Goal: Task Accomplishment & Management: Complete application form

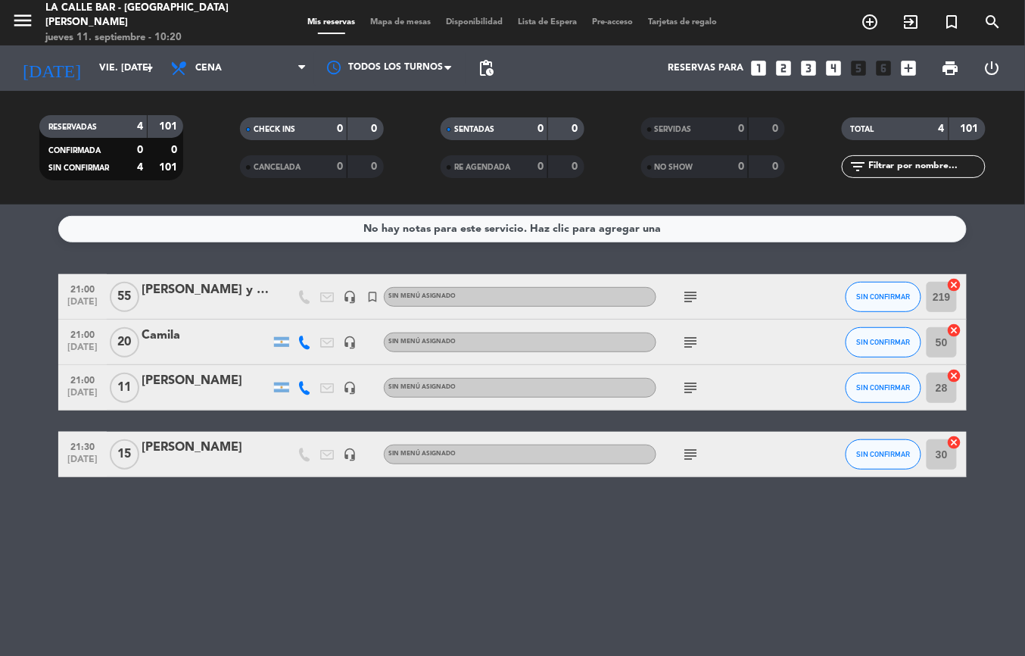
click at [388, 20] on span "Mapa de mesas" at bounding box center [401, 22] width 76 height 8
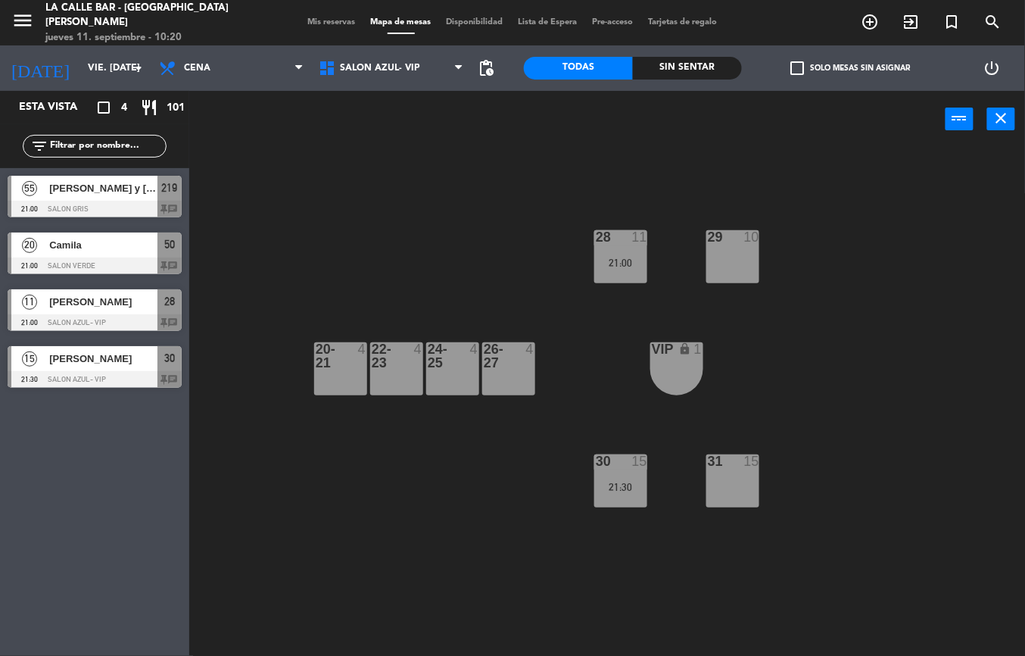
drag, startPoint x: 2, startPoint y: 15, endPoint x: 17, endPoint y: 20, distance: 15.8
click at [8, 16] on div "menu [GEOGRAPHIC_DATA] - [GEOGRAPHIC_DATA][PERSON_NAME] jueves 11. septiembre -…" at bounding box center [128, 23] width 257 height 45
click at [18, 20] on icon "menu" at bounding box center [22, 20] width 23 height 23
click at [18, 20] on div "close" at bounding box center [121, 22] width 242 height 45
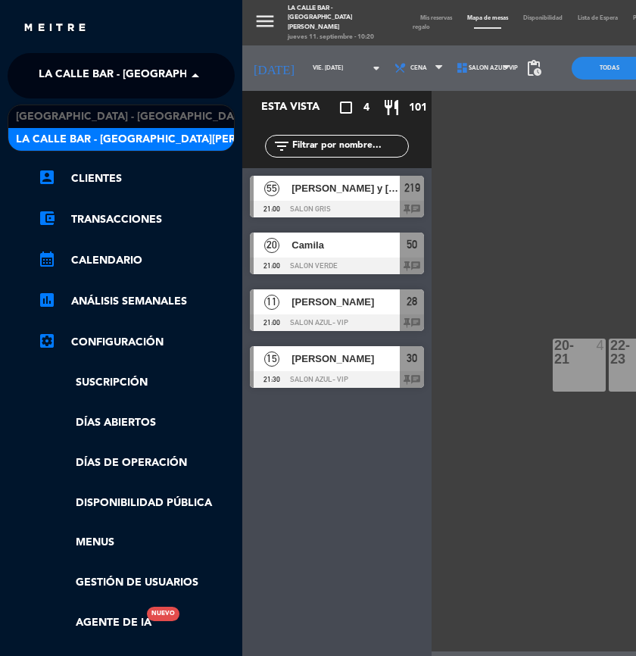
click at [170, 73] on span "La Calle Bar - [GEOGRAPHIC_DATA][PERSON_NAME]" at bounding box center [181, 76] width 284 height 32
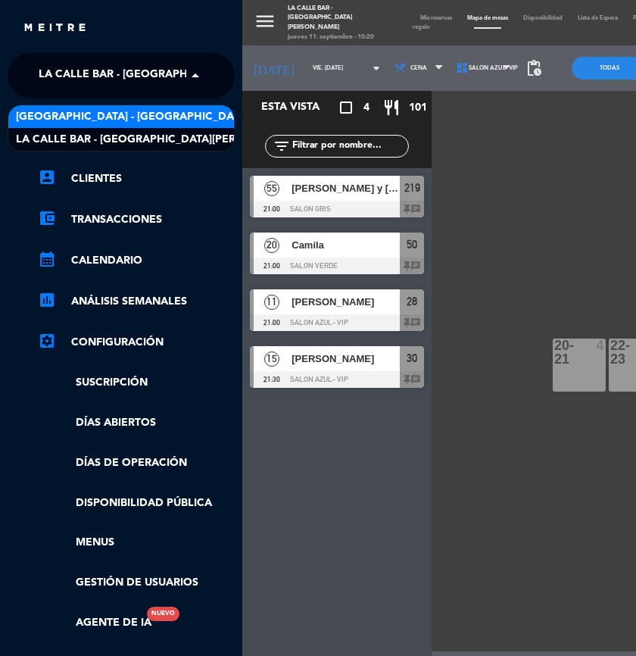
click at [154, 120] on span "[GEOGRAPHIC_DATA] - [GEOGRAPHIC_DATA]" at bounding box center [132, 116] width 233 height 17
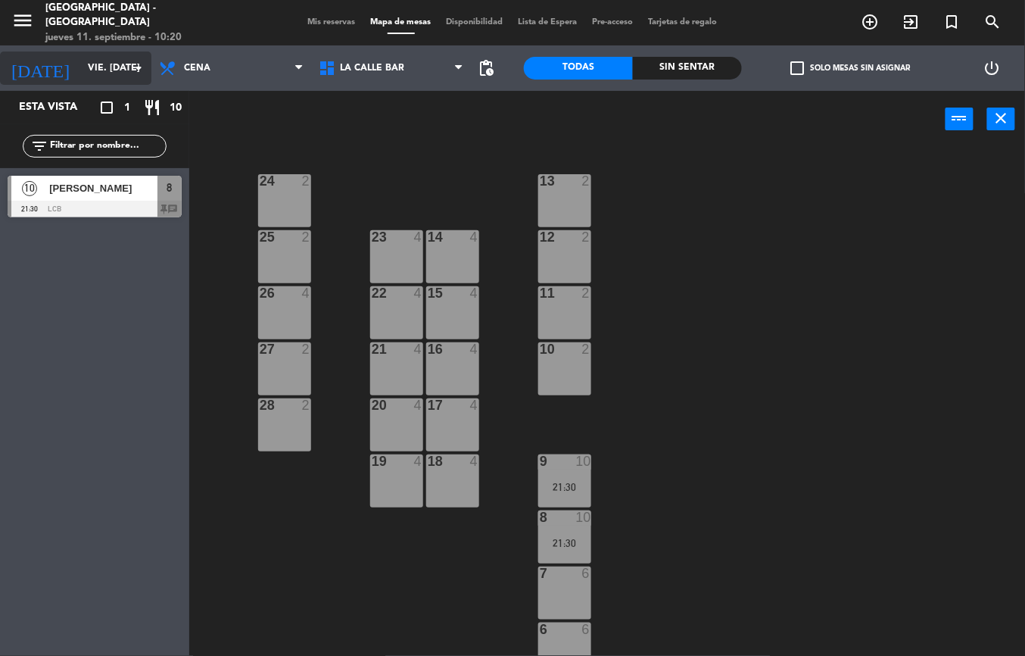
click at [86, 68] on input "vie. [DATE]" at bounding box center [144, 68] width 128 height 26
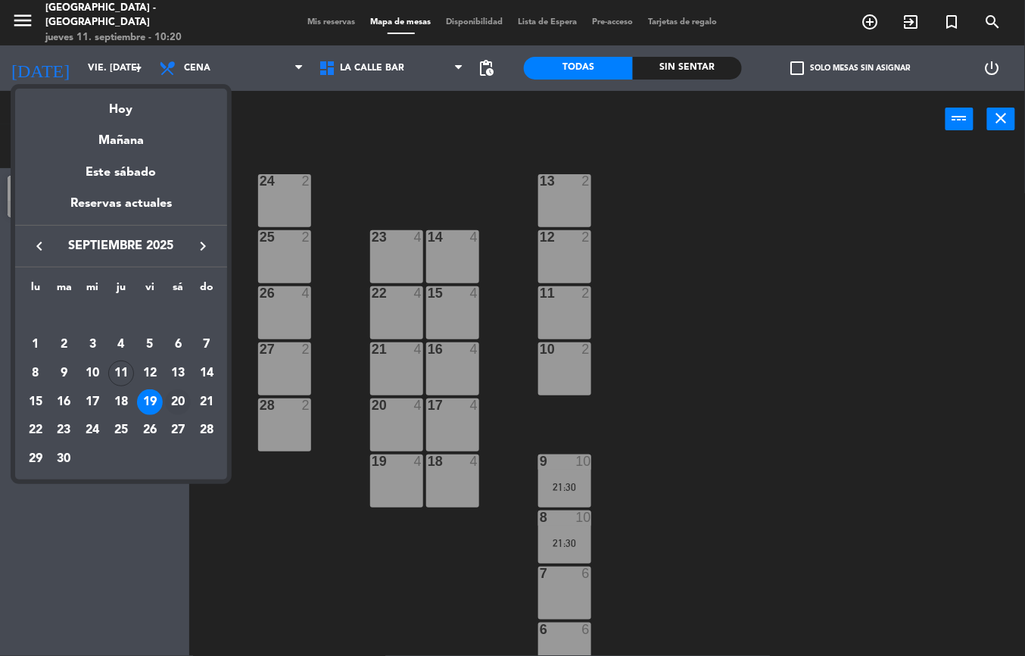
click at [180, 401] on div "20" at bounding box center [178, 402] width 26 height 26
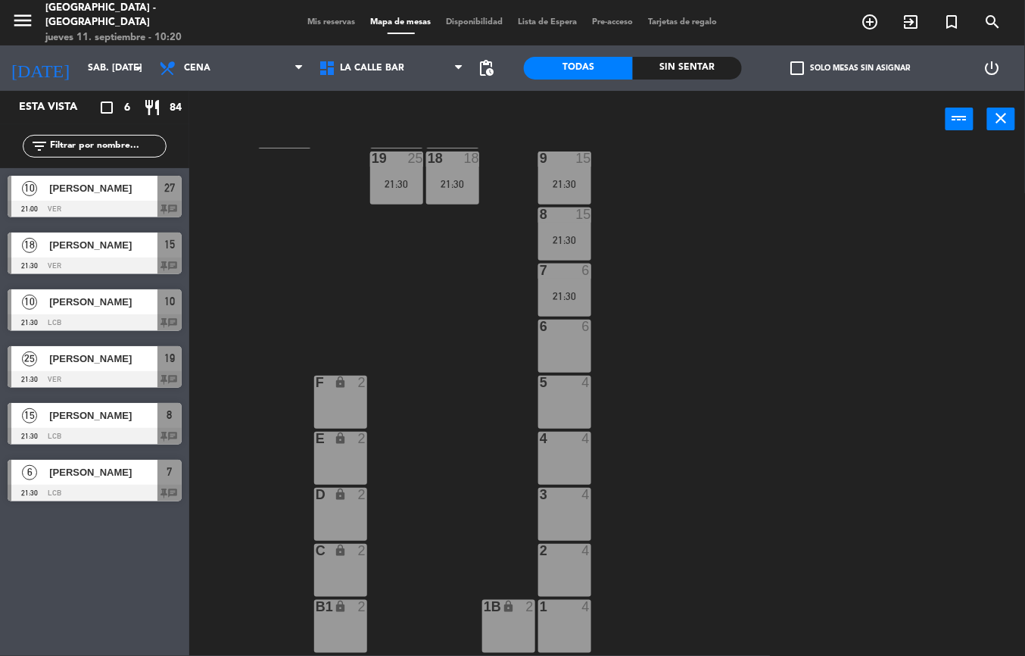
scroll to position [504, 0]
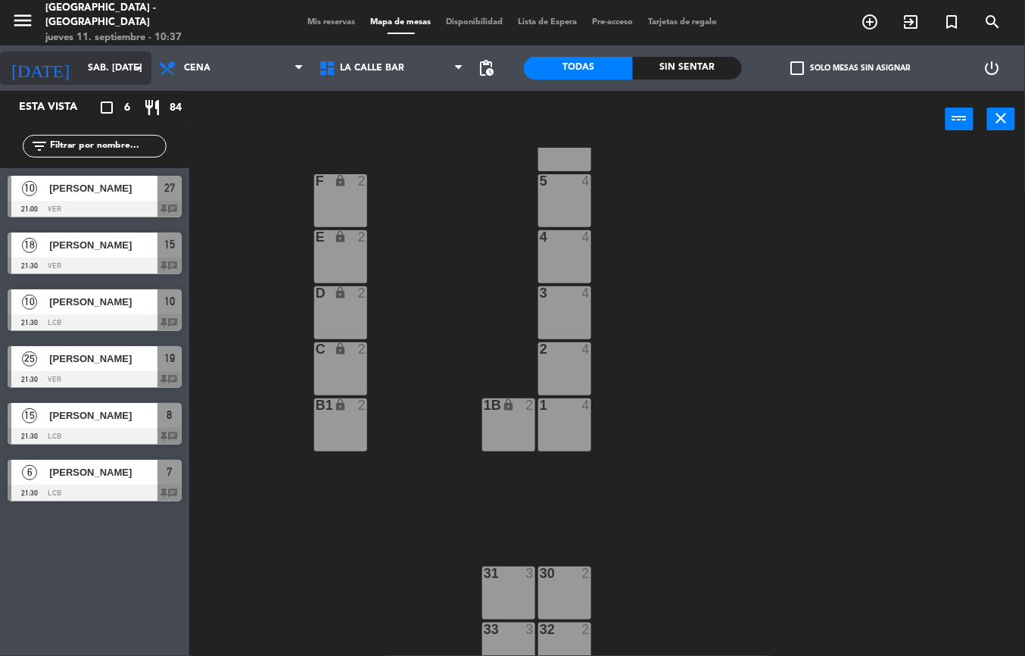
click at [110, 58] on input "sáb. 20 sep." at bounding box center [144, 68] width 128 height 26
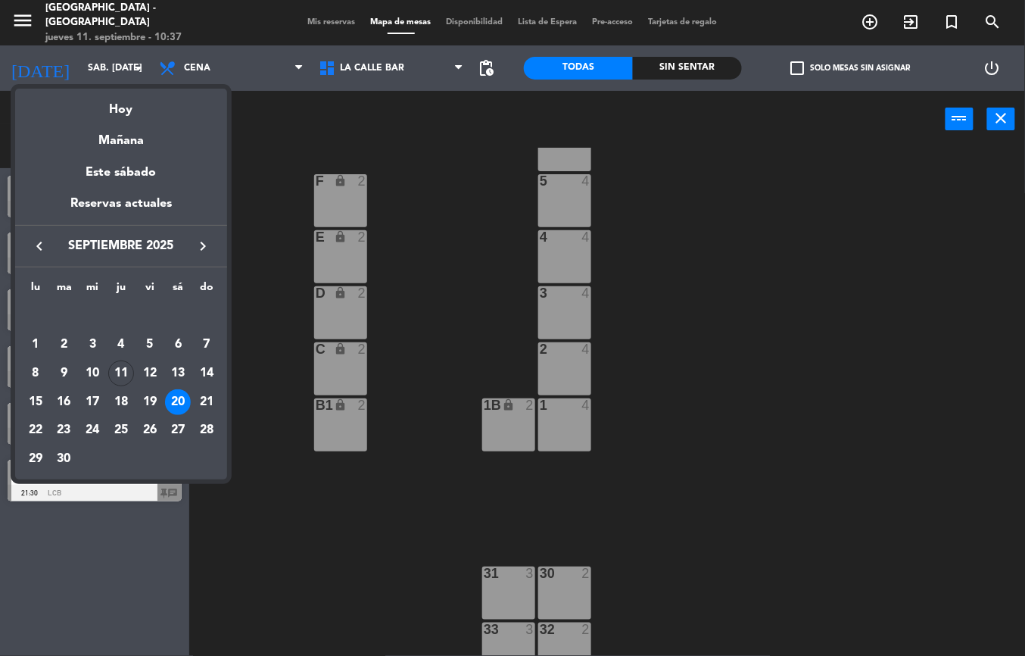
click at [195, 246] on icon "keyboard_arrow_right" at bounding box center [203, 246] width 18 height 18
click at [339, 180] on div at bounding box center [512, 328] width 1025 height 656
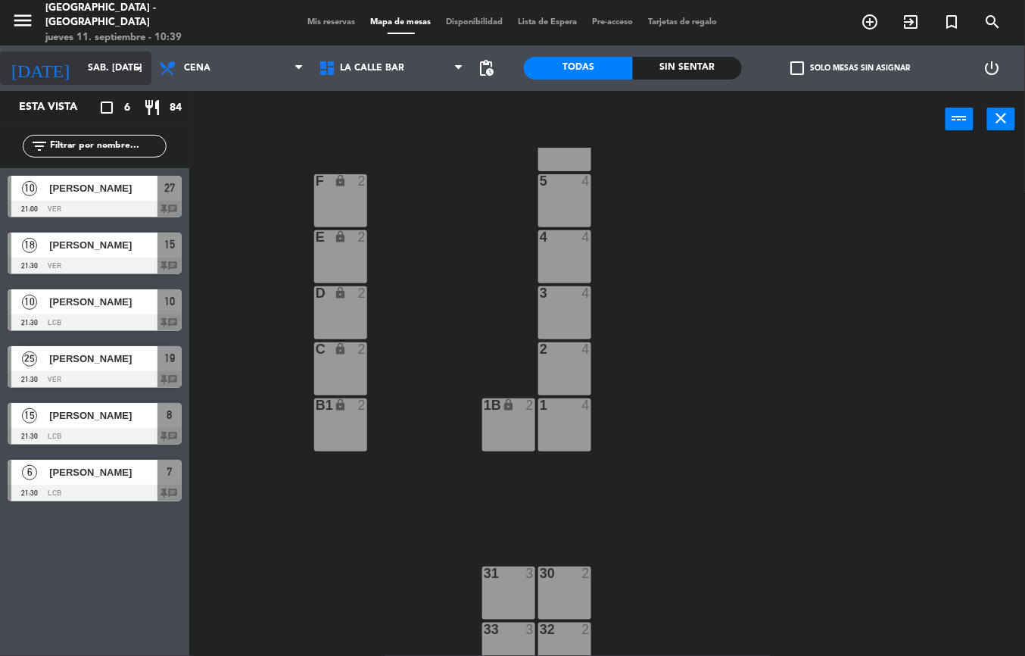
click at [101, 65] on input "sáb. 20 sep." at bounding box center [144, 68] width 128 height 26
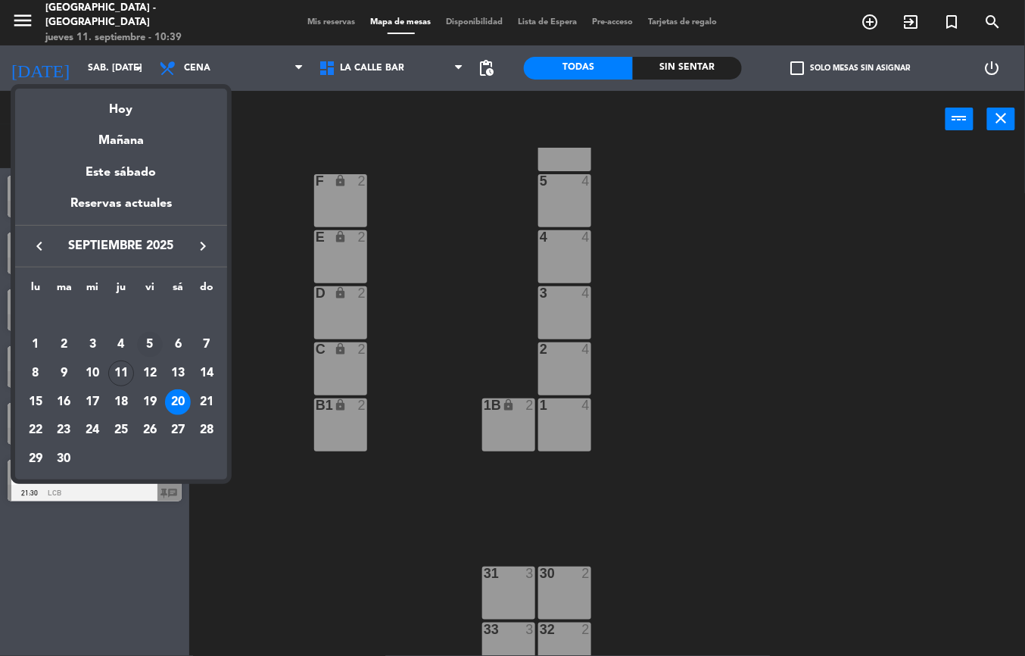
click at [151, 338] on div "5" at bounding box center [150, 345] width 26 height 26
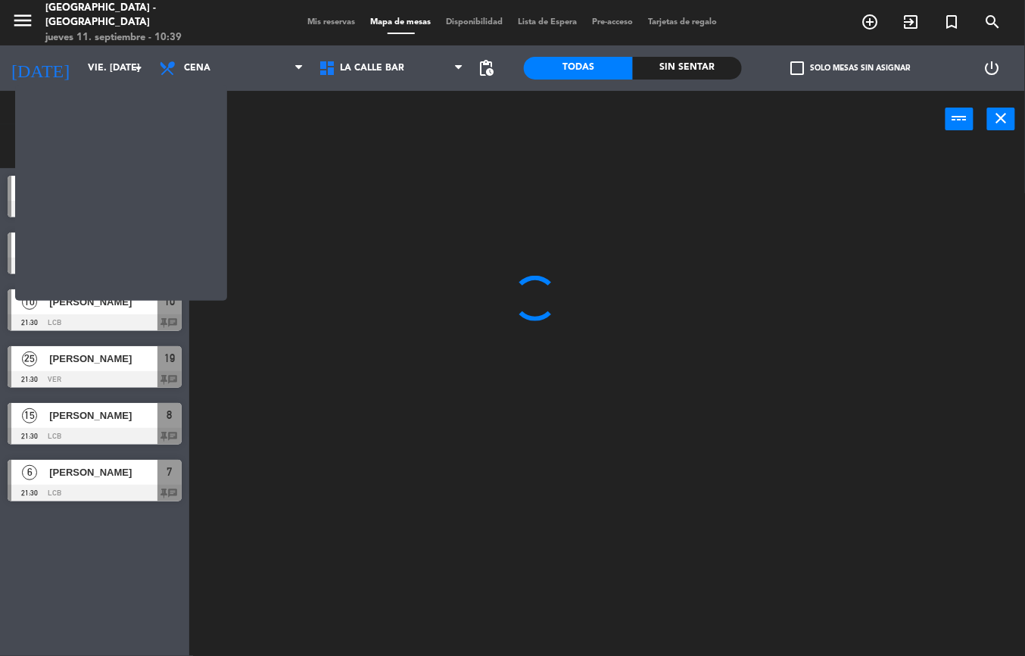
scroll to position [0, 0]
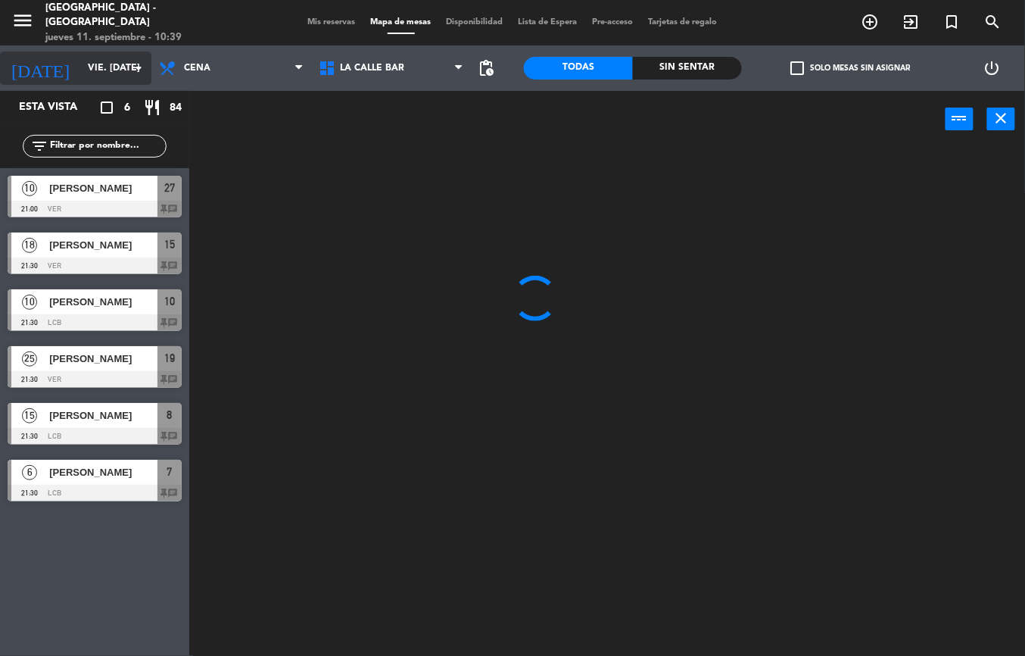
click at [89, 61] on input "vie. 5 sep." at bounding box center [144, 68] width 128 height 26
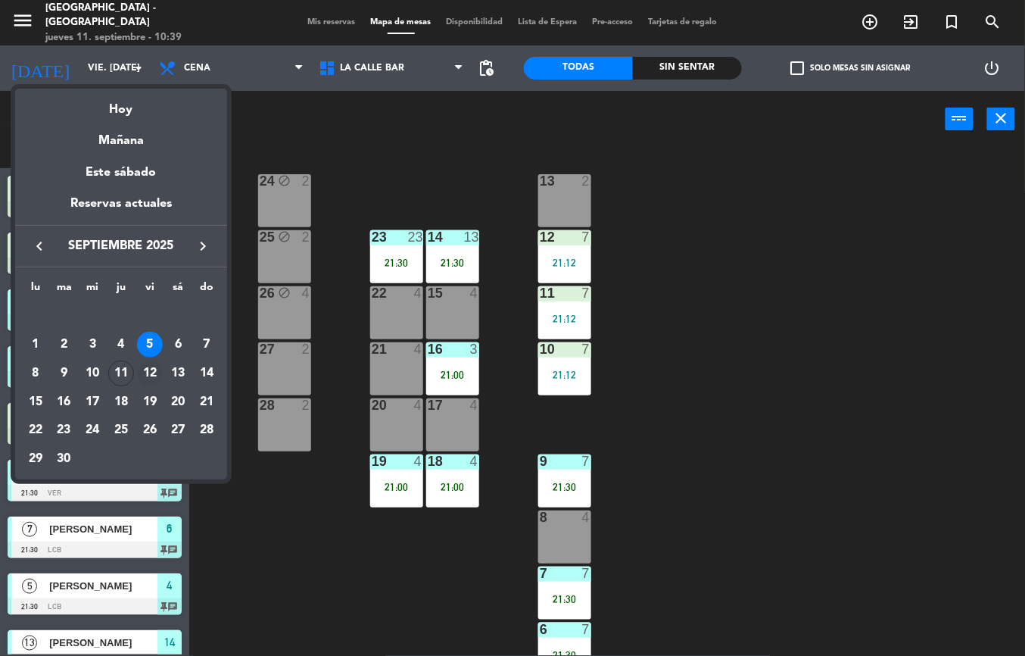
click at [154, 372] on div "12" at bounding box center [150, 373] width 26 height 26
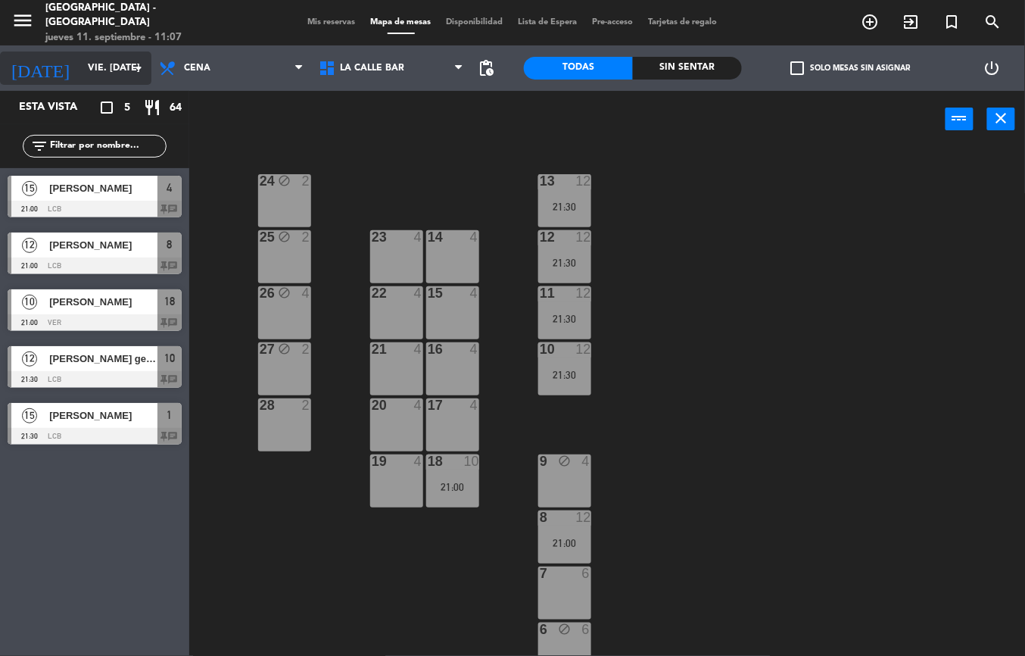
click at [80, 74] on input "vie. 12 sep." at bounding box center [144, 68] width 128 height 26
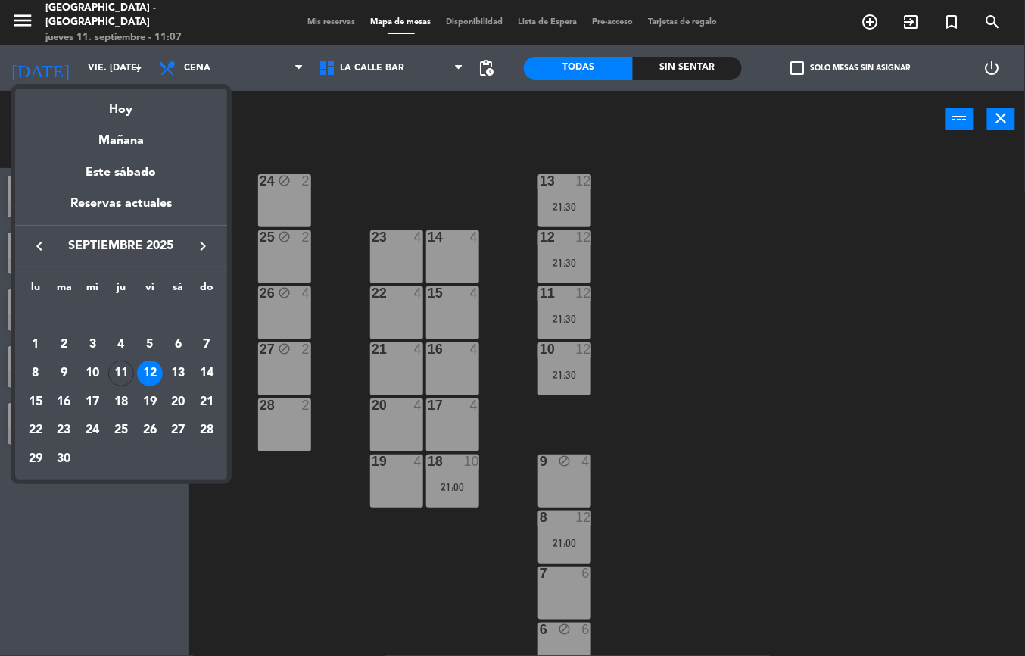
click at [177, 370] on div "13" at bounding box center [178, 373] width 26 height 26
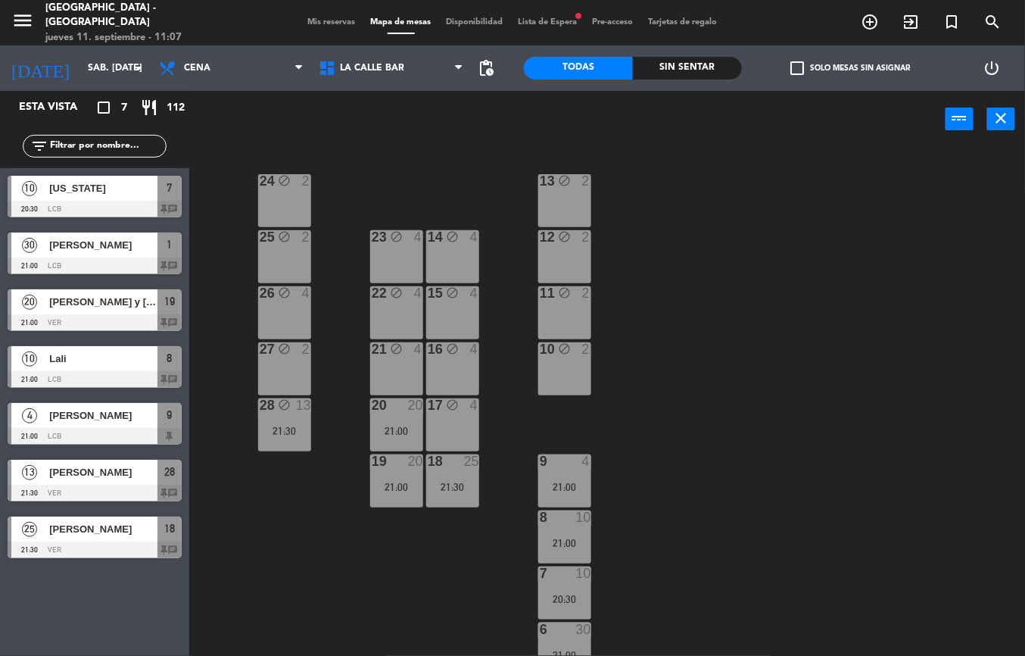
click at [86, 484] on div at bounding box center [95, 492] width 174 height 17
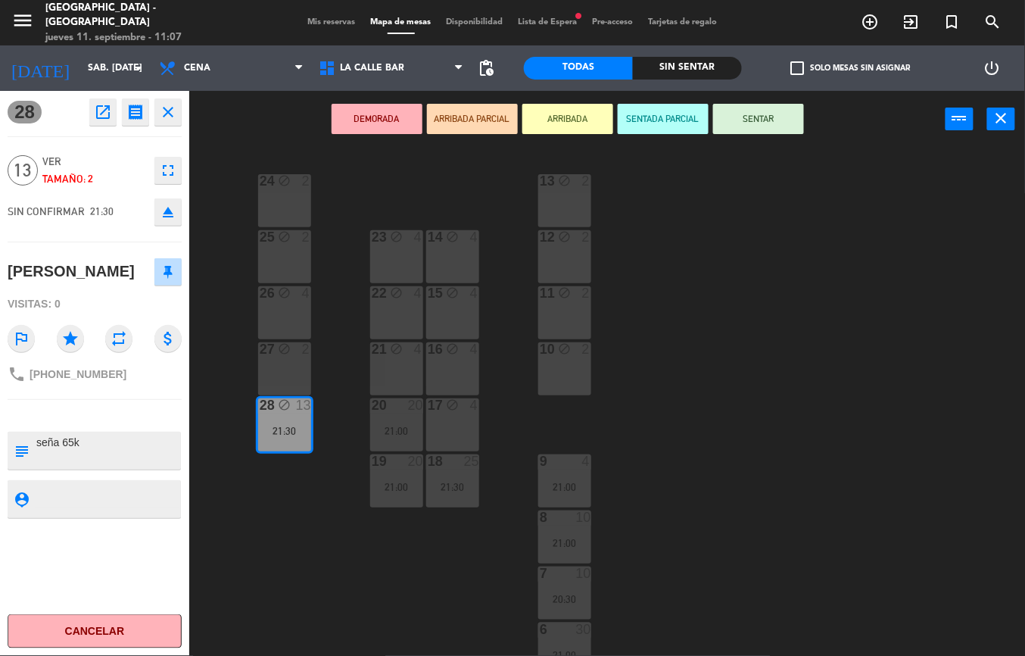
click at [298, 485] on div "24 block 2 13 block 2 23 block 4 14 block 4 25 block 2 12 block 2 15 block 4 22…" at bounding box center [612, 402] width 825 height 508
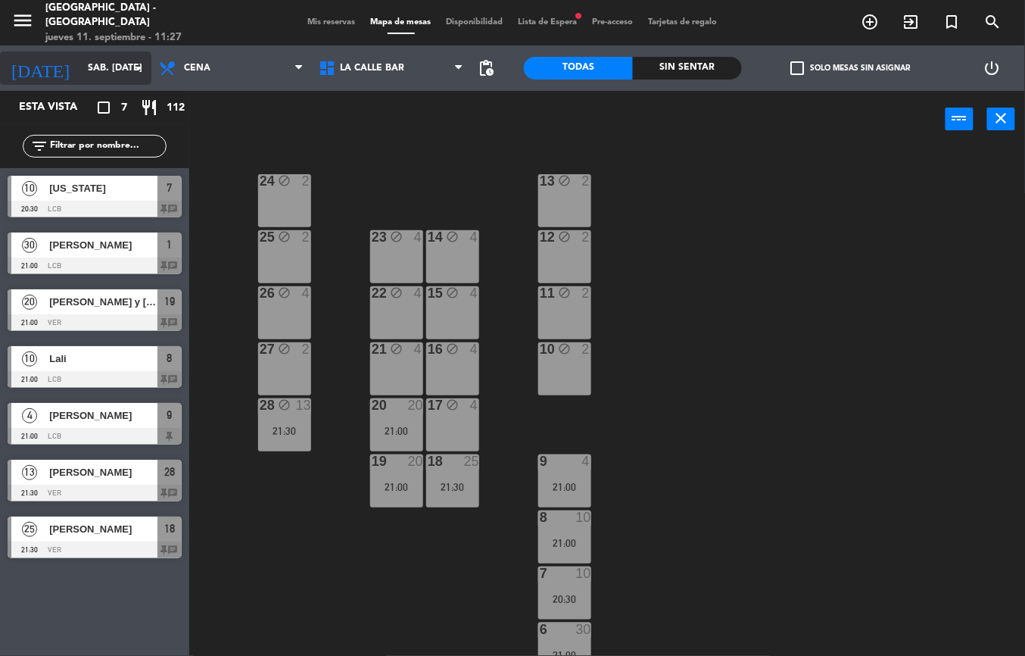
click at [80, 61] on input "sáb. 13 sep." at bounding box center [144, 68] width 128 height 26
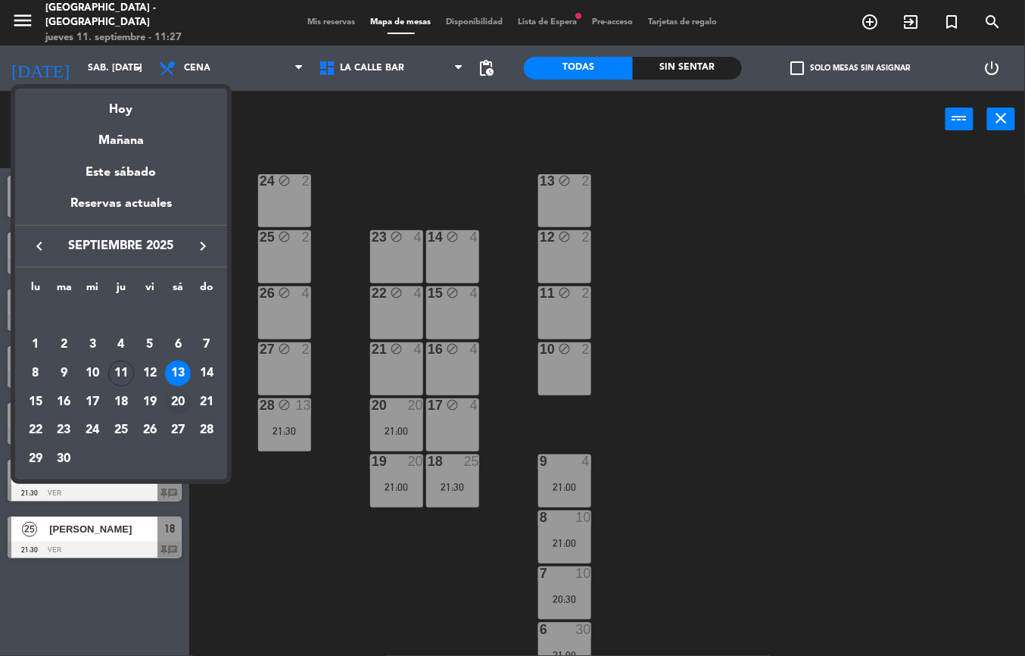
click at [180, 406] on div "20" at bounding box center [178, 402] width 26 height 26
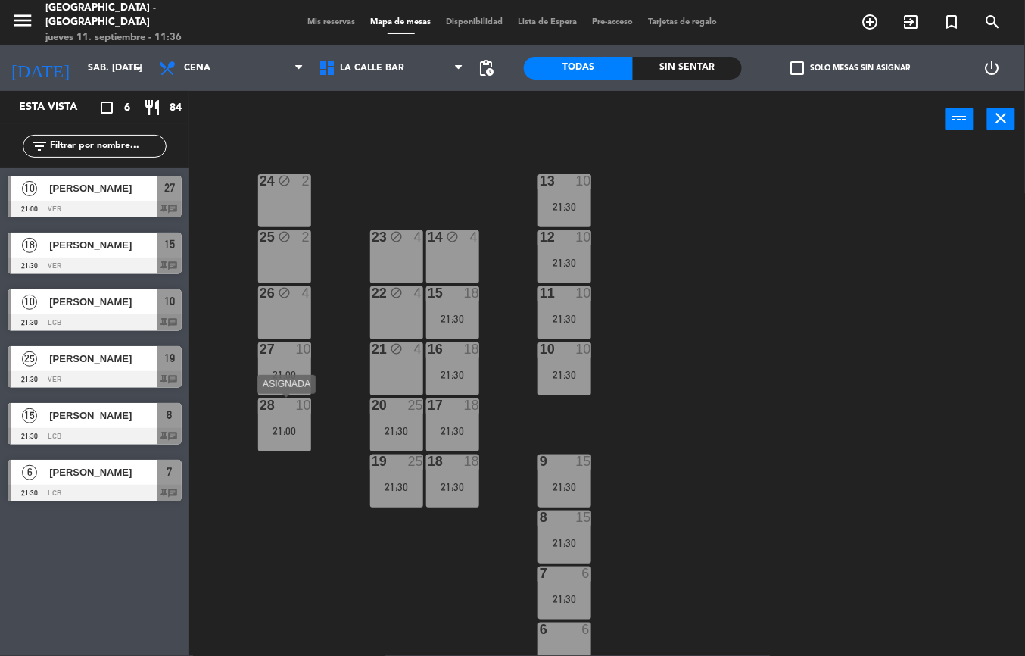
click at [270, 428] on div "21:00" at bounding box center [284, 430] width 53 height 11
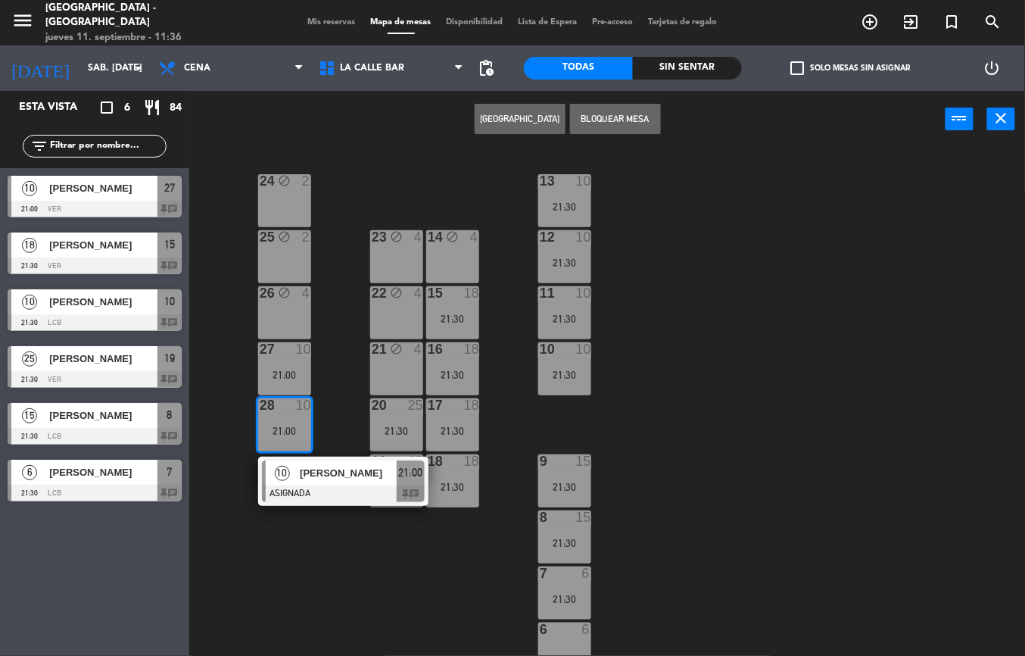
click at [71, 47] on div "today sáb. 20 sep. arrow_drop_down" at bounding box center [75, 67] width 151 height 45
click at [80, 65] on input "sáb. 20 sep." at bounding box center [144, 68] width 128 height 26
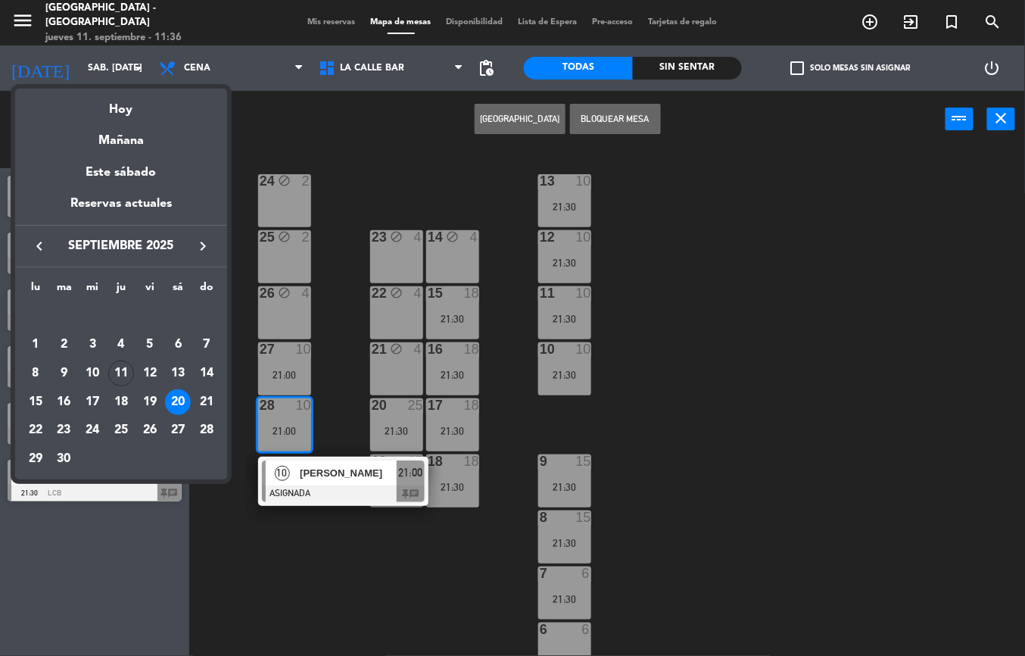
click at [179, 366] on div "13" at bounding box center [178, 373] width 26 height 26
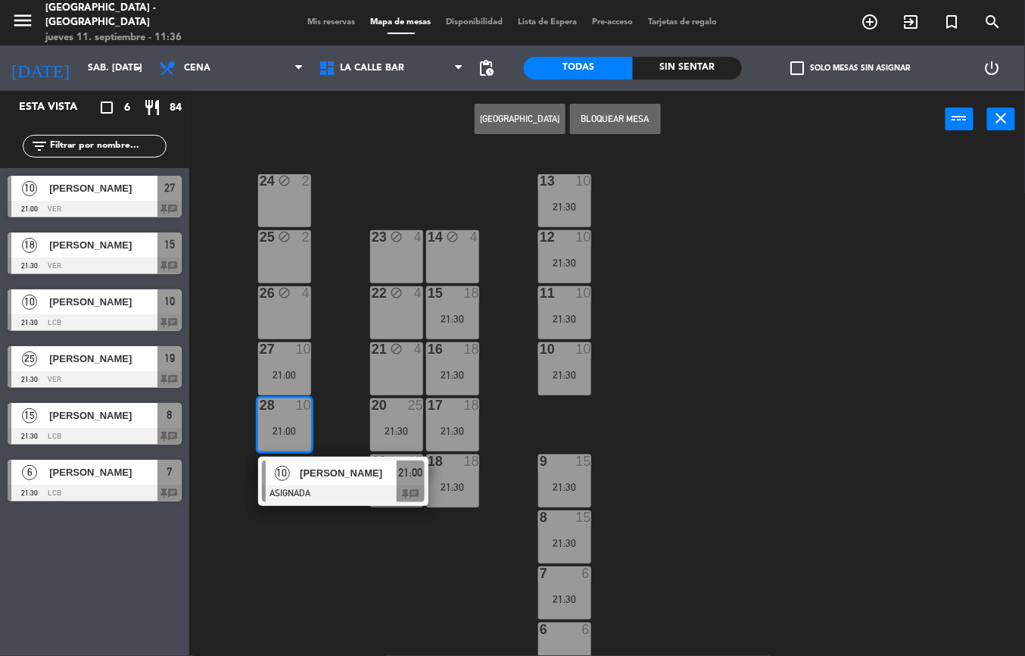
type input "sáb. 13 sep."
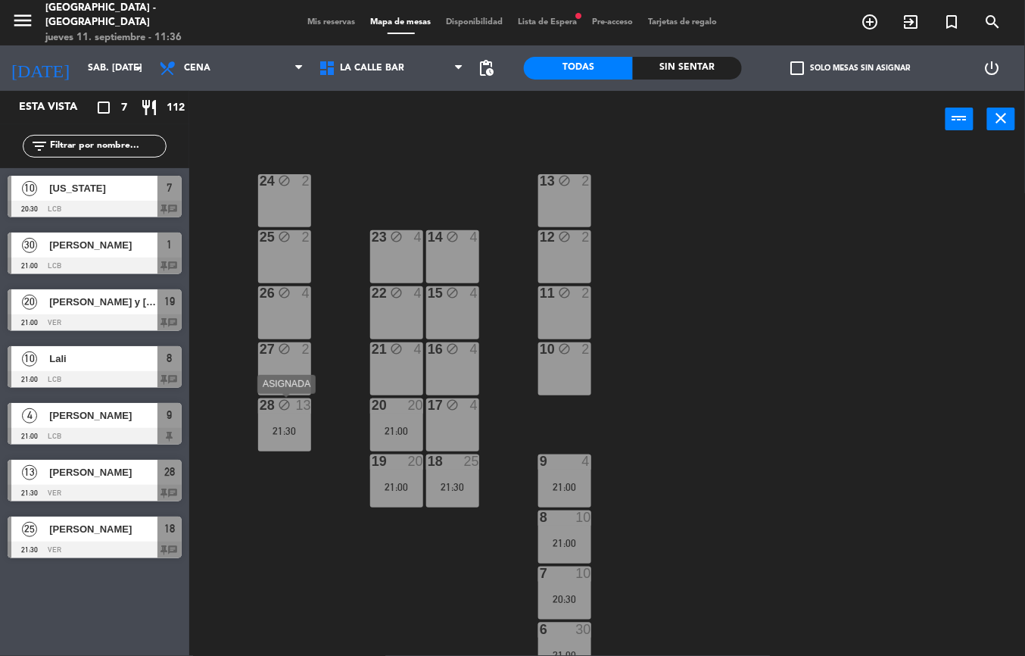
drag, startPoint x: 277, startPoint y: 431, endPoint x: 285, endPoint y: 440, distance: 11.3
click at [279, 431] on div "21:30" at bounding box center [284, 430] width 53 height 11
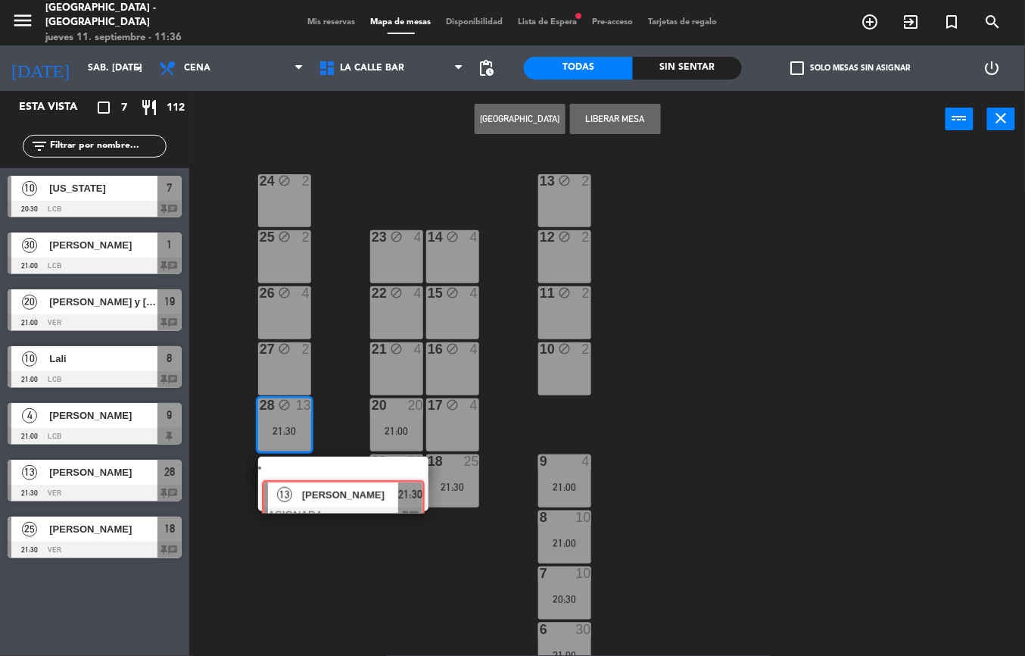
click at [313, 476] on div "24 block 2 13 block 2 23 block 4 14 block 4 25 block 2 12 block 2 15 block 4 22…" at bounding box center [612, 402] width 825 height 508
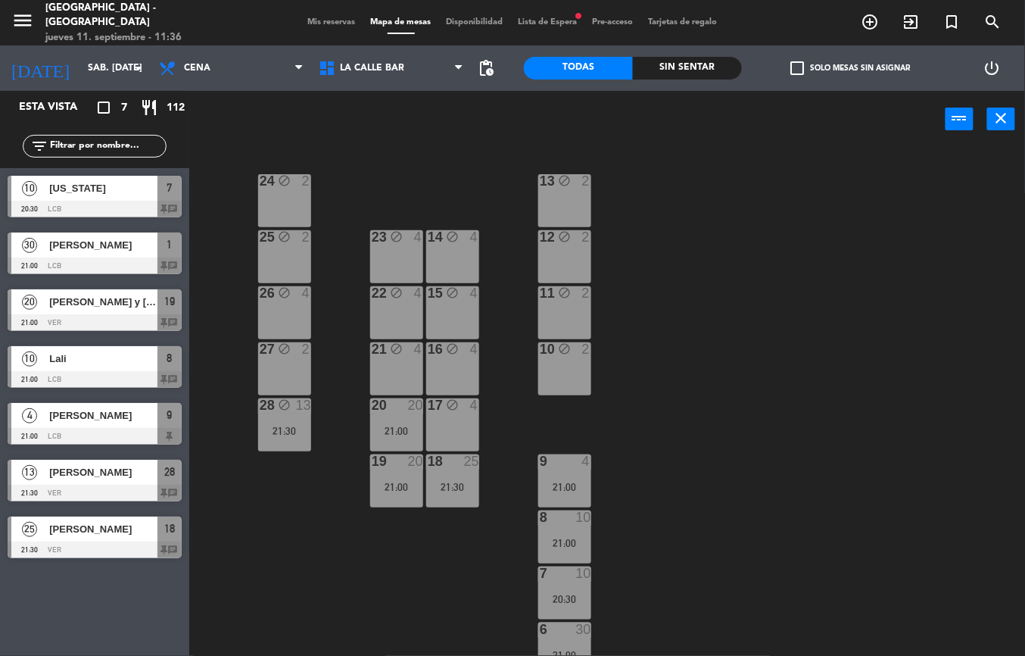
click at [294, 419] on div "28 block 13 21:30" at bounding box center [284, 424] width 53 height 53
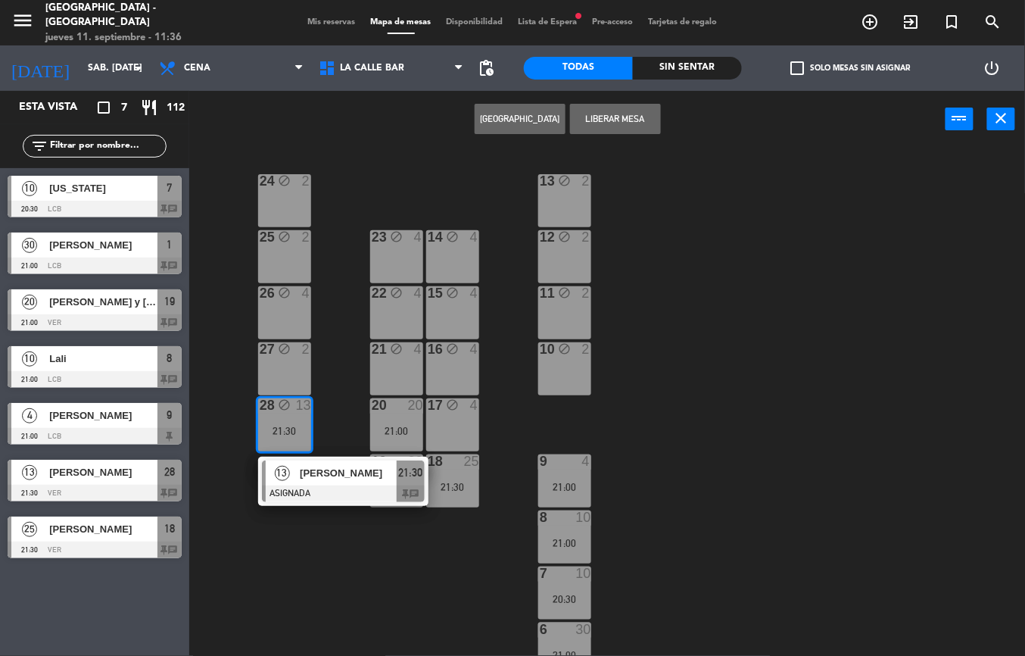
click at [294, 419] on div "28 block 13 21:30" at bounding box center [284, 424] width 53 height 53
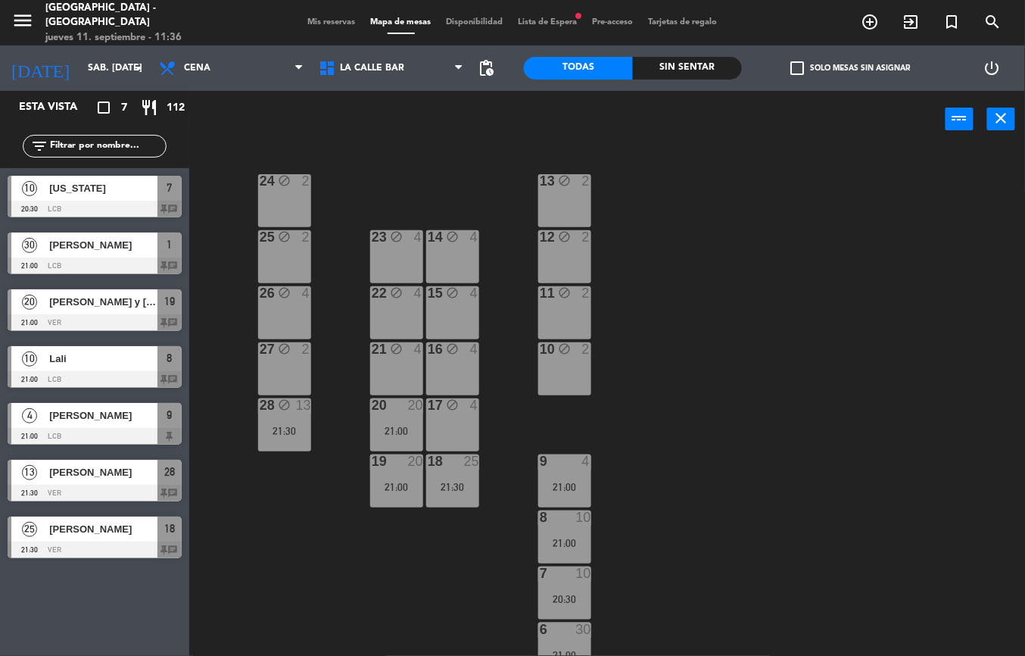
click at [324, 463] on div "24 block 2 13 block 2 23 block 4 14 block 4 25 block 2 12 block 2 15 block 4 22…" at bounding box center [612, 402] width 825 height 508
drag, startPoint x: 282, startPoint y: 422, endPoint x: 298, endPoint y: 444, distance: 27.1
click at [285, 422] on div "28 block 13 21:30" at bounding box center [284, 424] width 53 height 53
click at [285, 431] on div "28 block 13 21:30" at bounding box center [284, 424] width 53 height 53
click at [280, 418] on div "28 block 13 21:30" at bounding box center [284, 424] width 53 height 53
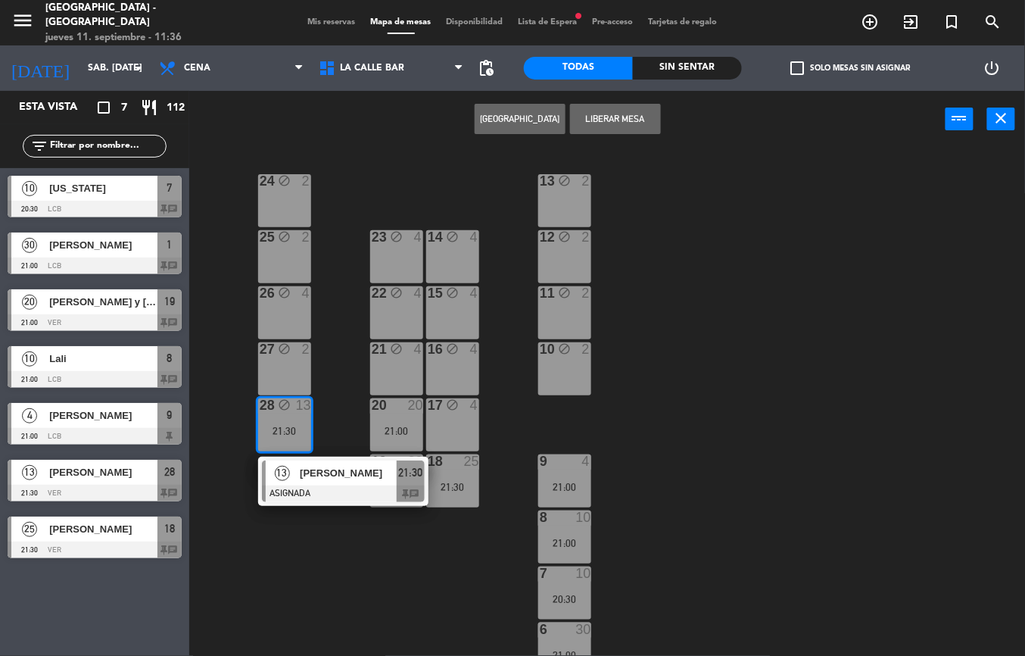
click at [312, 469] on div "13 Belu savio ASIGNADA 21:30 chat" at bounding box center [343, 480] width 193 height 49
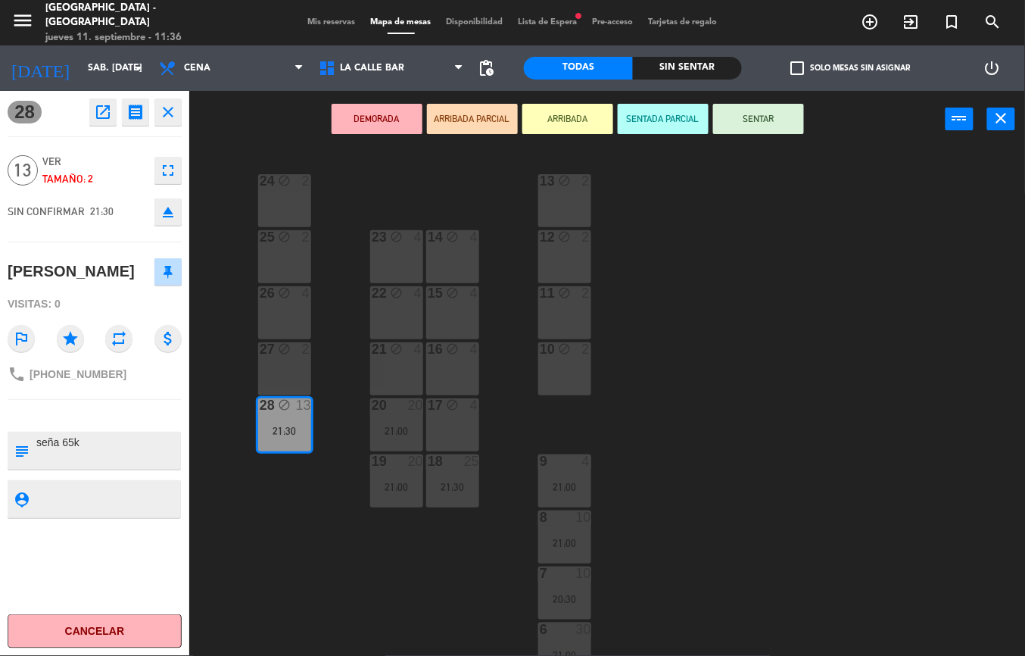
click at [168, 173] on icon "fullscreen" at bounding box center [168, 170] width 18 height 18
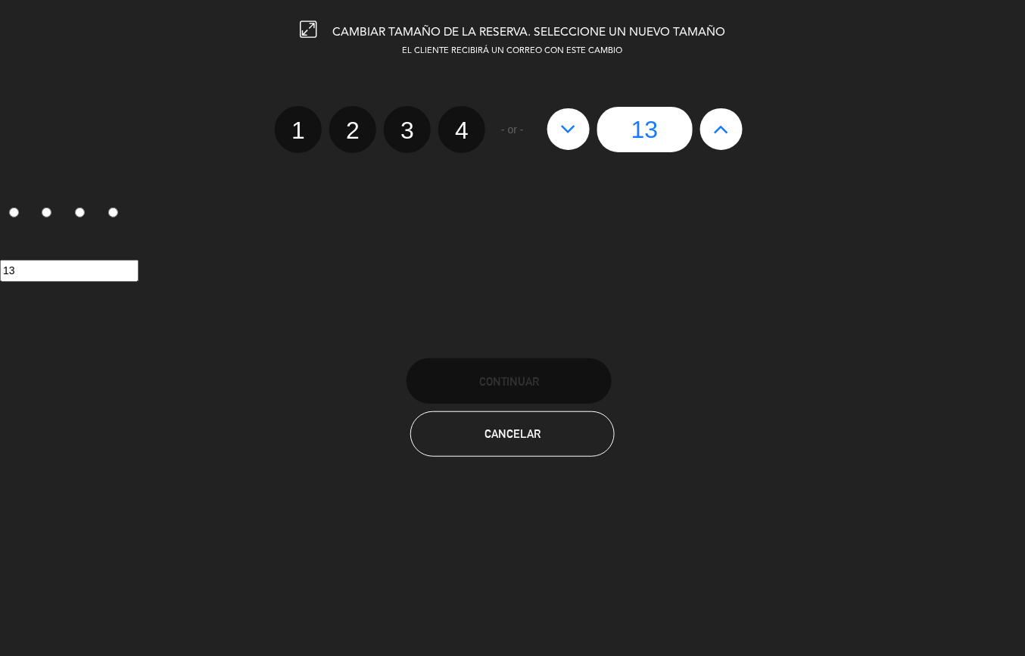
click at [724, 138] on icon at bounding box center [721, 129] width 16 height 24
type input "14"
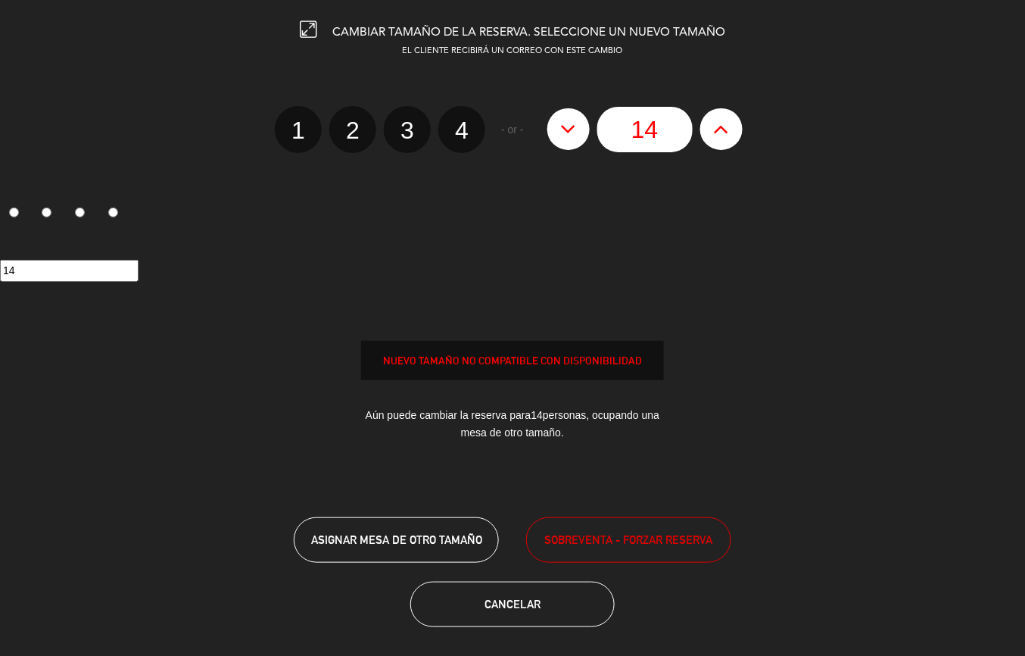
click at [724, 138] on icon at bounding box center [721, 129] width 16 height 24
type input "15"
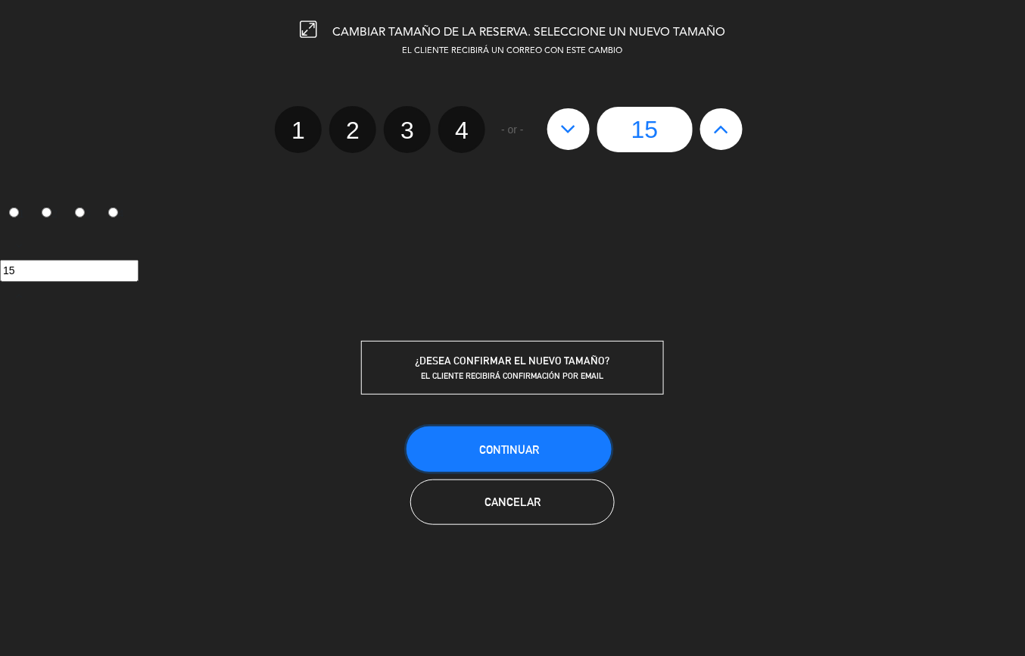
click at [556, 437] on button "Continuar" at bounding box center [508, 448] width 205 height 45
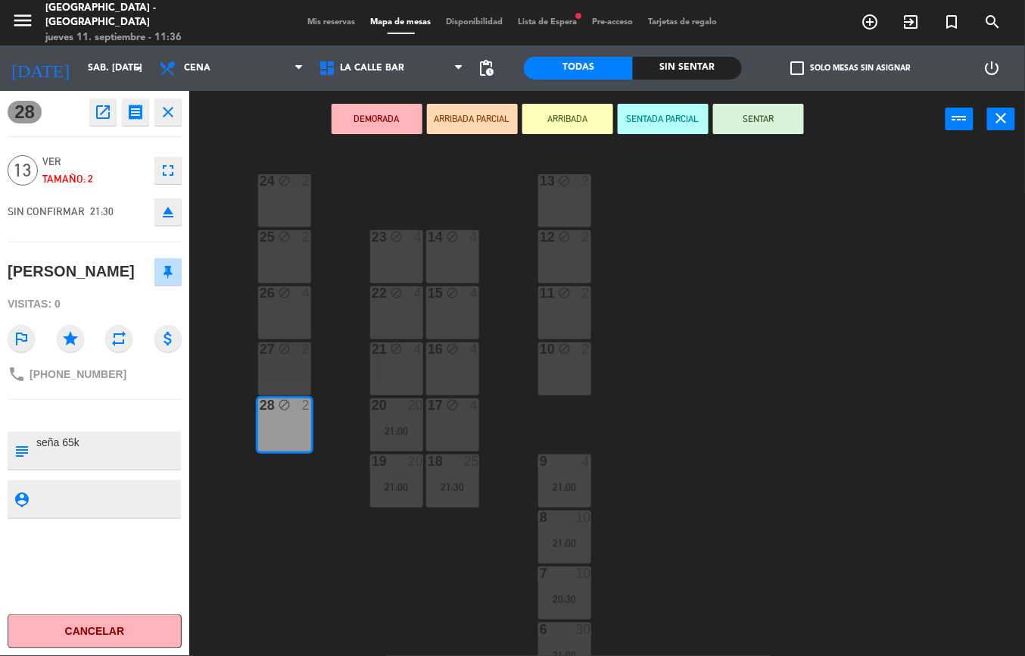
click at [74, 442] on textarea at bounding box center [107, 450] width 145 height 32
click at [70, 442] on textarea at bounding box center [107, 450] width 145 height 32
type textarea "seña 75k"
click at [142, 472] on div "28 open_in_new receipt 9:30 PM sáb., 13 sep. 13 personas Belu savio Mesa 28 INT…" at bounding box center [94, 373] width 189 height 565
click at [699, 421] on div "24 block 2 13 block 2 23 block 4 14 block 4 25 block 2 12 block 2 15 block 4 22…" at bounding box center [612, 402] width 825 height 508
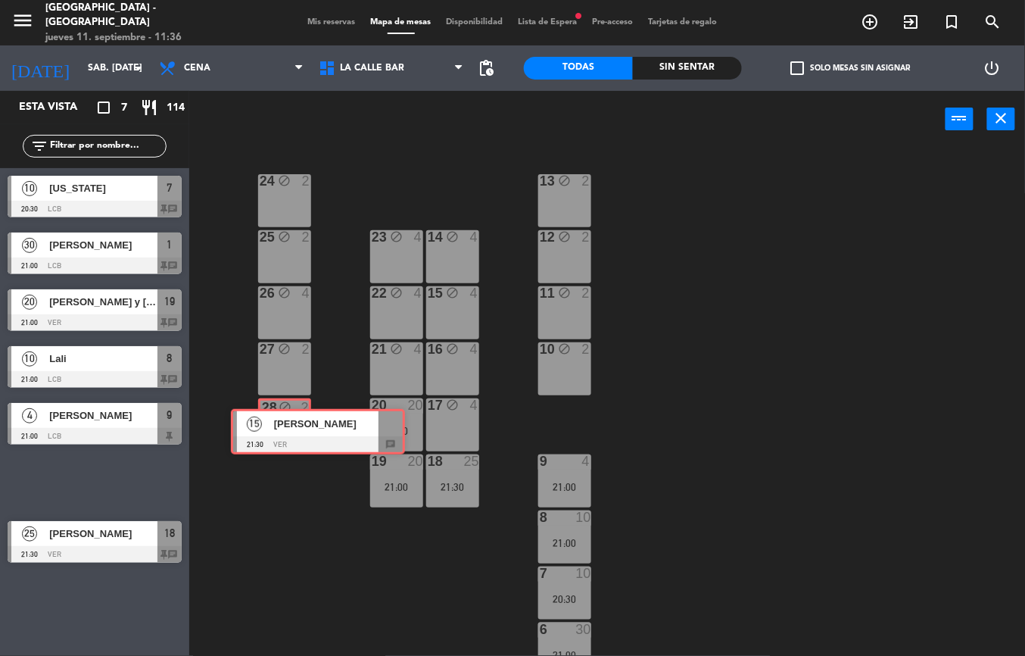
drag, startPoint x: 146, startPoint y: 461, endPoint x: 276, endPoint y: 437, distance: 131.7
click at [276, 437] on div "Esta vista crop_square 7 restaurant 114 filter_list 10 Virginia 20:30 LCB 7 cha…" at bounding box center [512, 373] width 1025 height 565
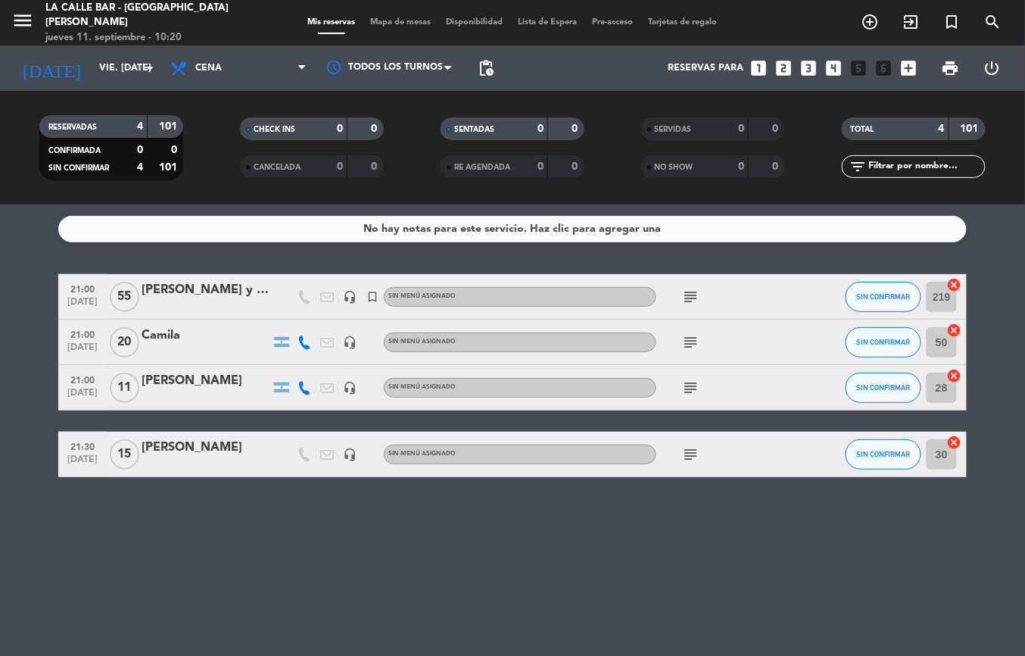
click at [394, 24] on span "Mapa de mesas" at bounding box center [401, 22] width 76 height 8
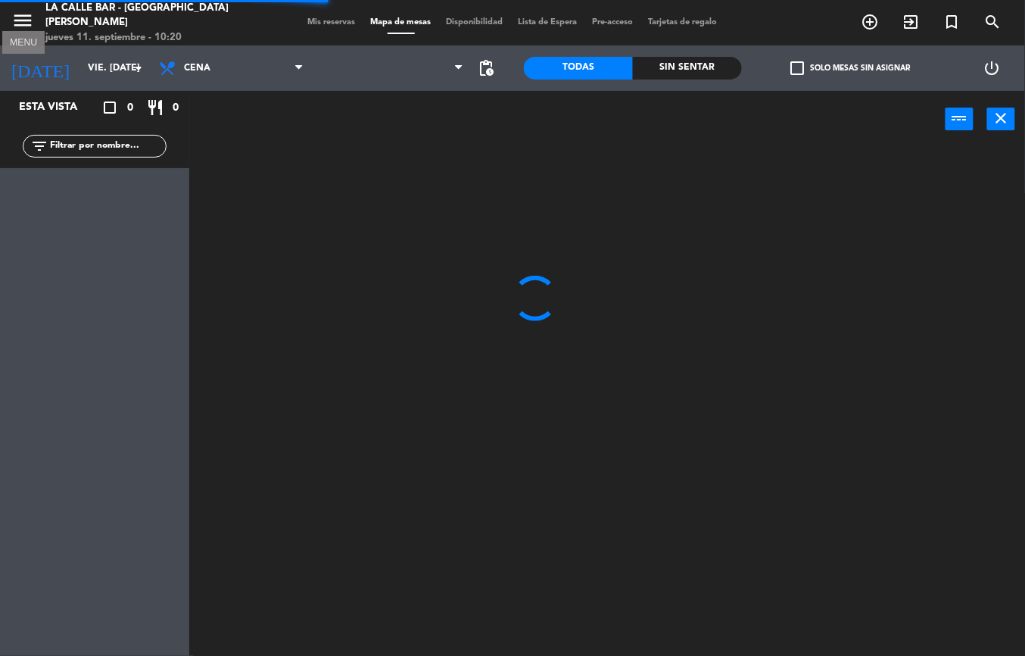
click at [16, 23] on icon "menu" at bounding box center [22, 20] width 23 height 23
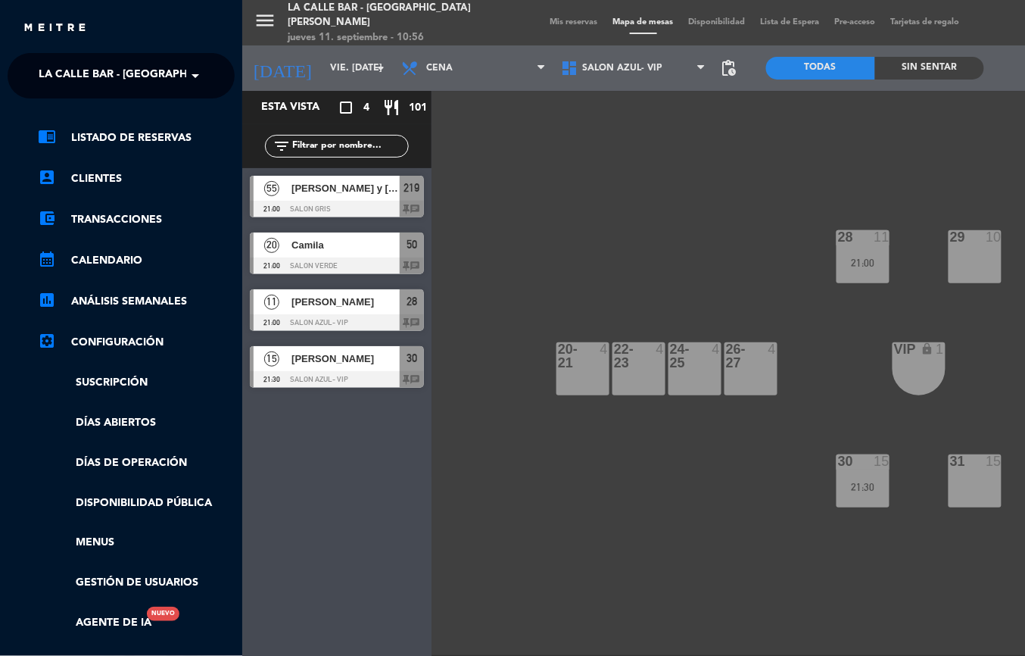
click at [522, 291] on div "menu La Calle Bar - Villa crespo jueves 11. septiembre - 10:56 Mis reservas Map…" at bounding box center [754, 328] width 1025 height 656
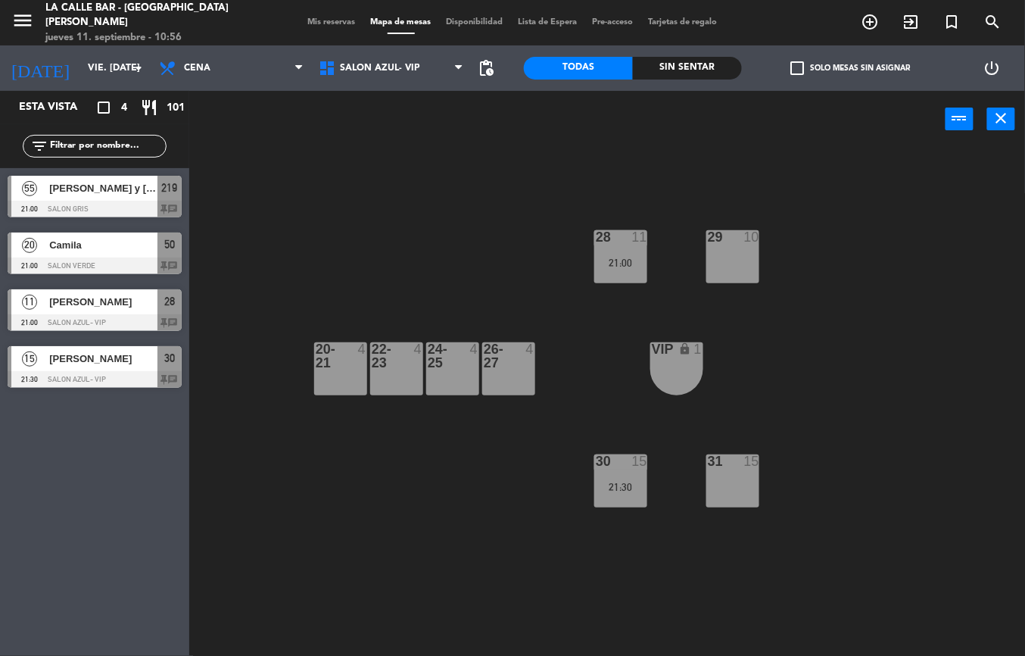
click at [512, 371] on div "26-27 4" at bounding box center [508, 368] width 53 height 53
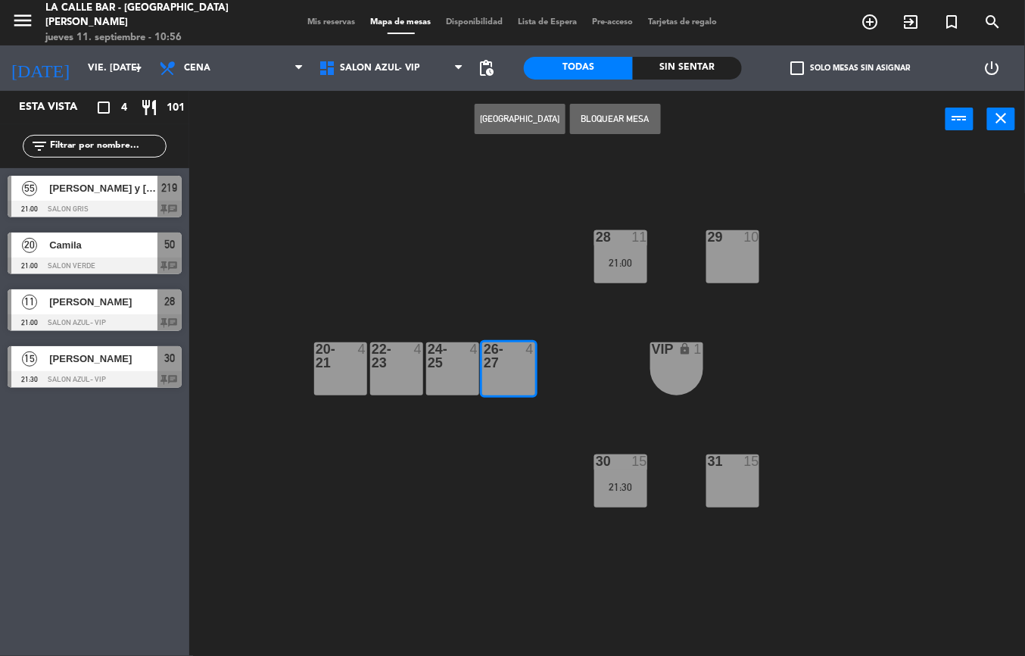
click at [768, 438] on div "28 11 21:00 29 10 20-21 4 22-23 4 24-25 4 26-27 4 VIP lock 1 30 15 21:30 31 15" at bounding box center [612, 402] width 825 height 508
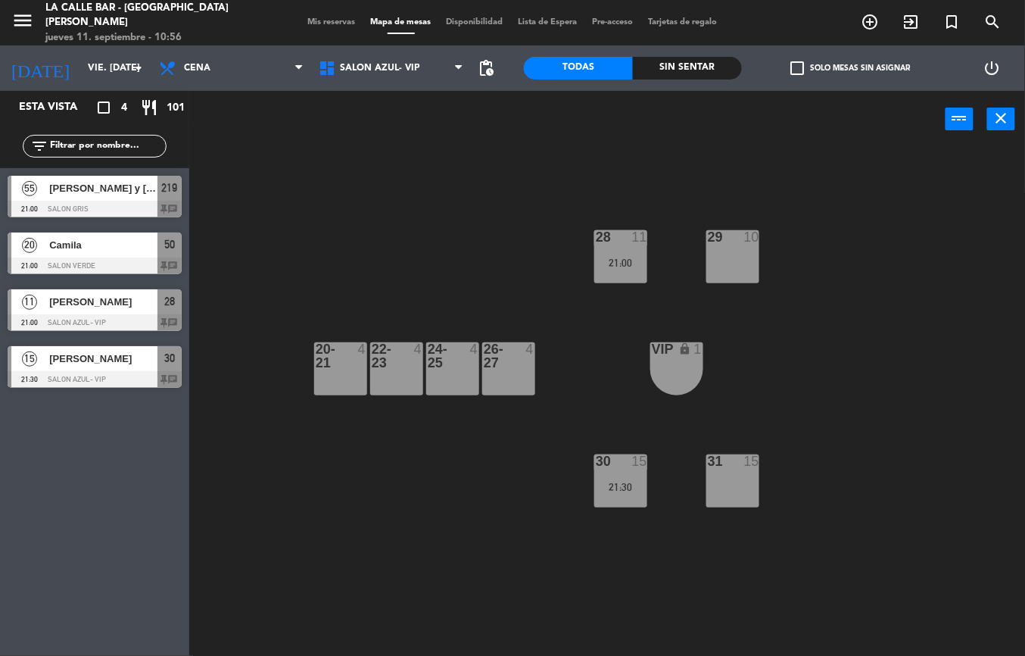
click at [737, 479] on div "31 15" at bounding box center [732, 480] width 53 height 53
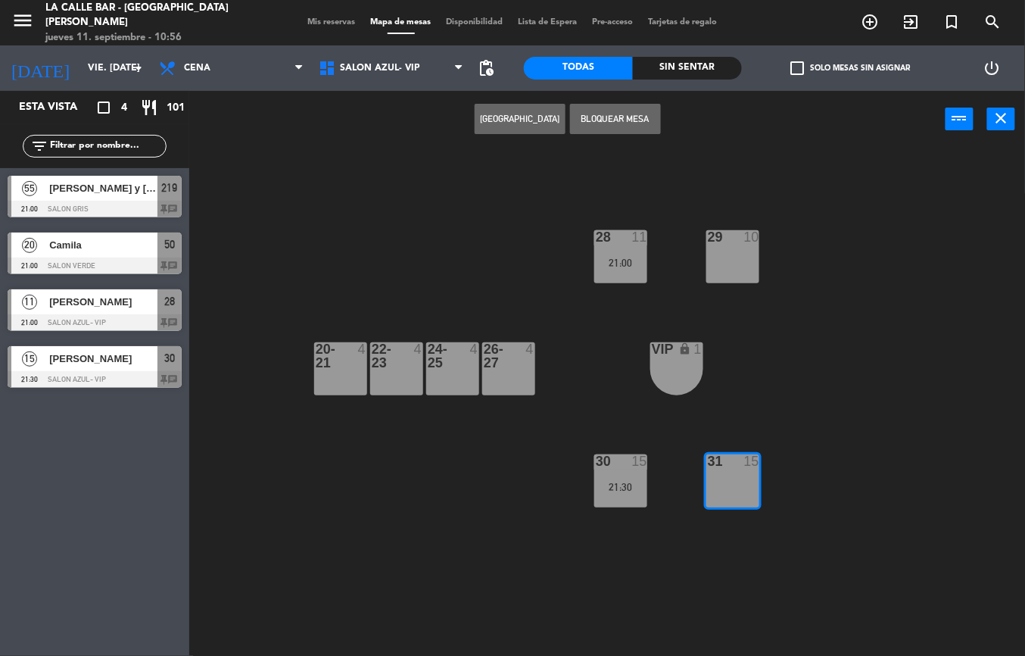
click at [537, 110] on button "[GEOGRAPHIC_DATA]" at bounding box center [520, 119] width 91 height 30
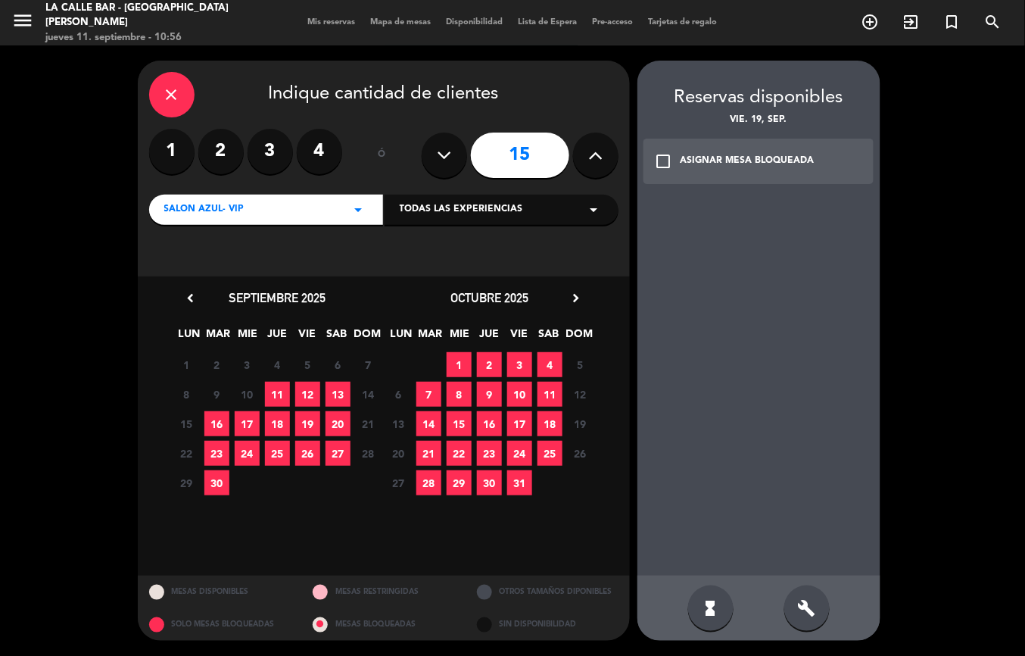
click at [344, 386] on span "13" at bounding box center [337, 394] width 25 height 25
click at [804, 609] on icon "build" at bounding box center [807, 608] width 18 height 18
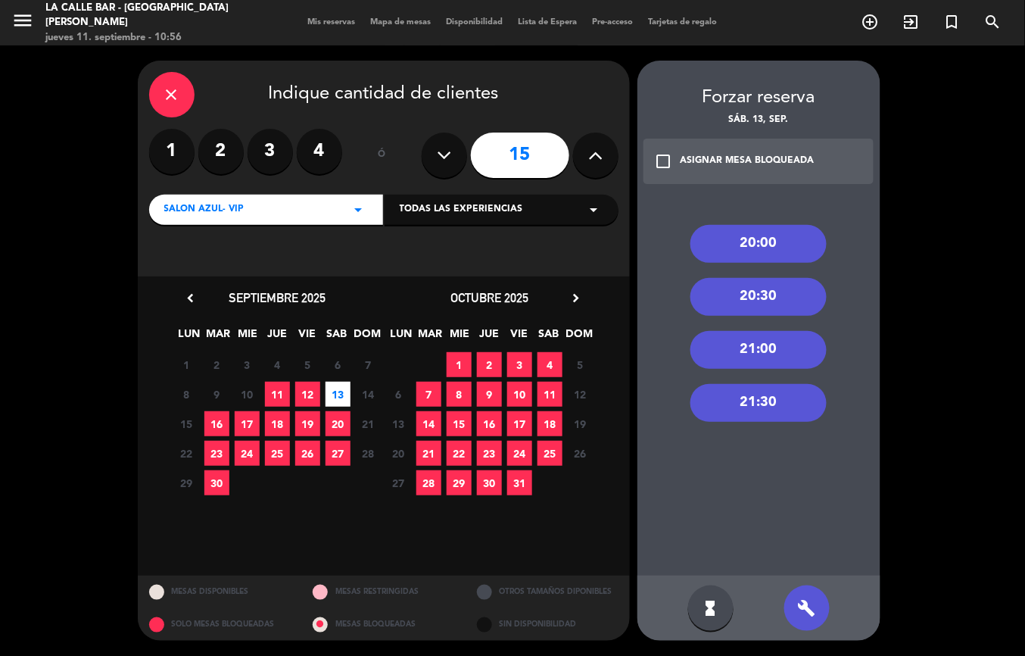
drag, startPoint x: 802, startPoint y: 606, endPoint x: 764, endPoint y: 403, distance: 206.5
click at [764, 403] on div "21:30" at bounding box center [758, 403] width 136 height 38
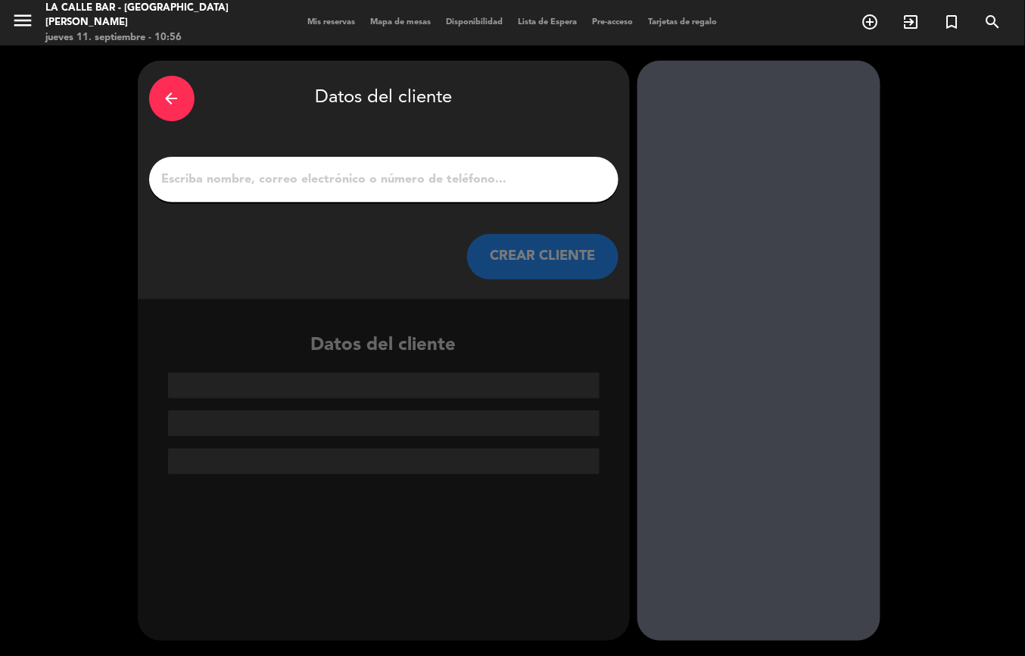
click at [369, 185] on input "1" at bounding box center [383, 179] width 447 height 21
click at [173, 95] on icon "arrow_back" at bounding box center [172, 98] width 18 height 18
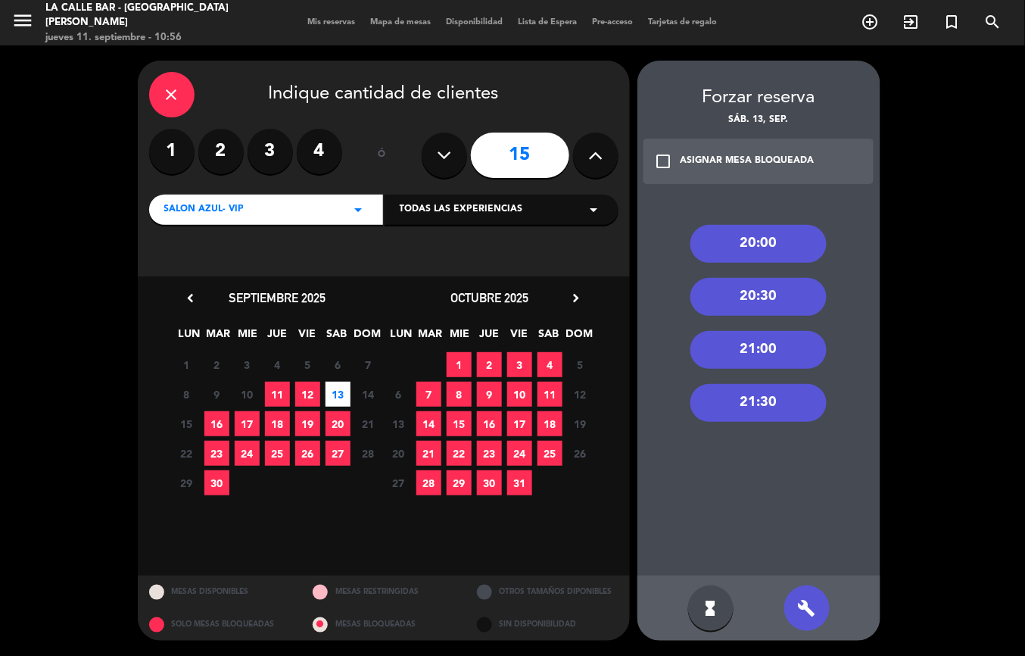
click at [783, 341] on div "21:00" at bounding box center [758, 350] width 136 height 38
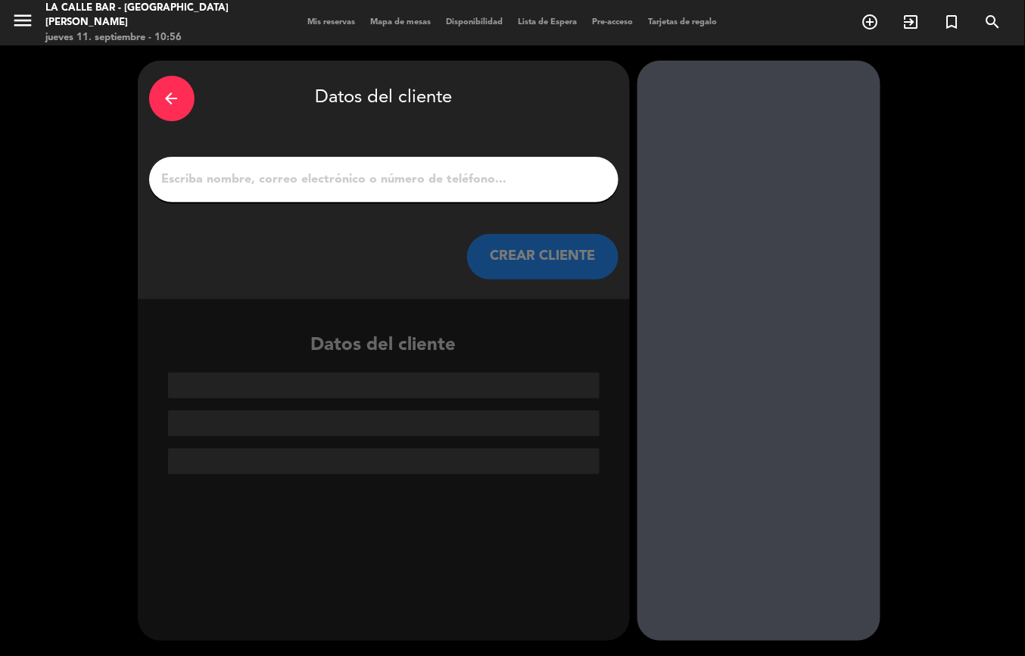
click at [315, 183] on input "1" at bounding box center [383, 179] width 447 height 21
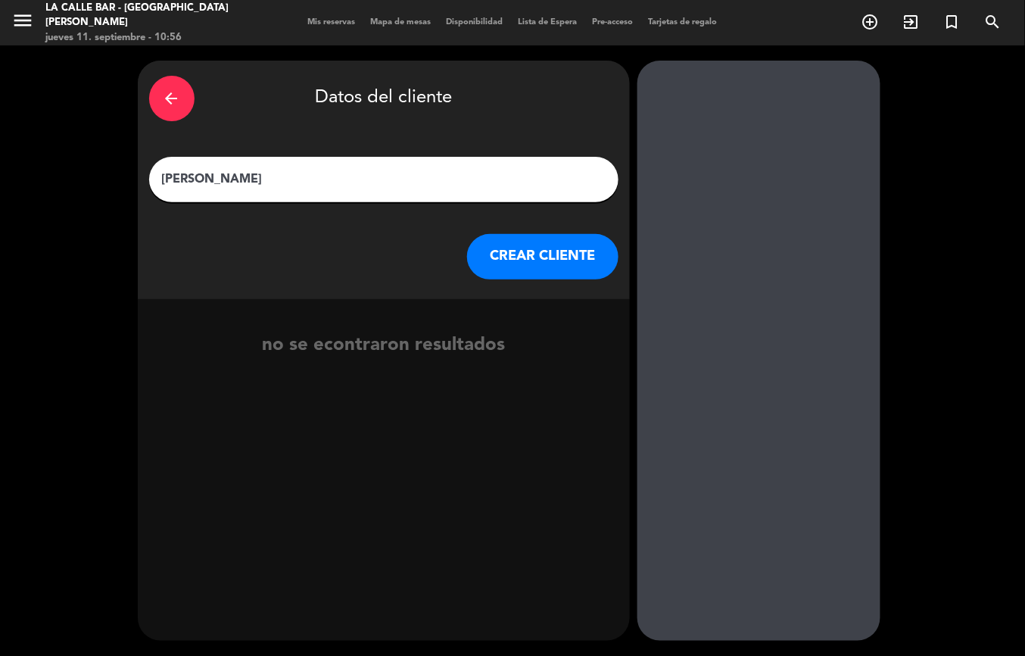
type input "Micaela sequeira"
click at [507, 253] on button "CREAR CLIENTE" at bounding box center [542, 256] width 151 height 45
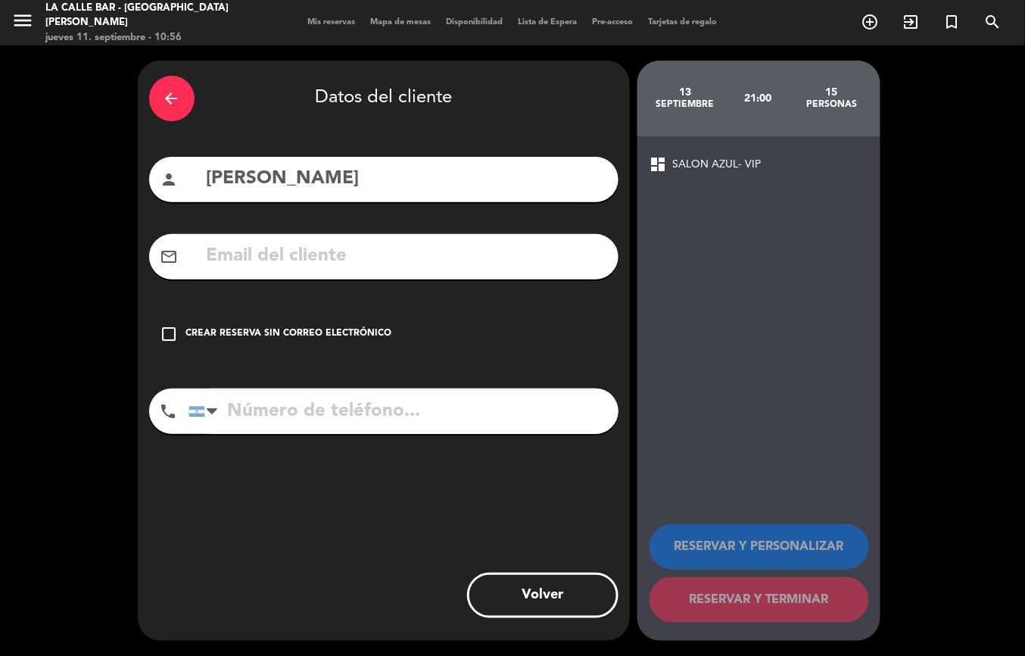
click at [331, 333] on div "Crear reserva sin correo electrónico" at bounding box center [289, 333] width 206 height 15
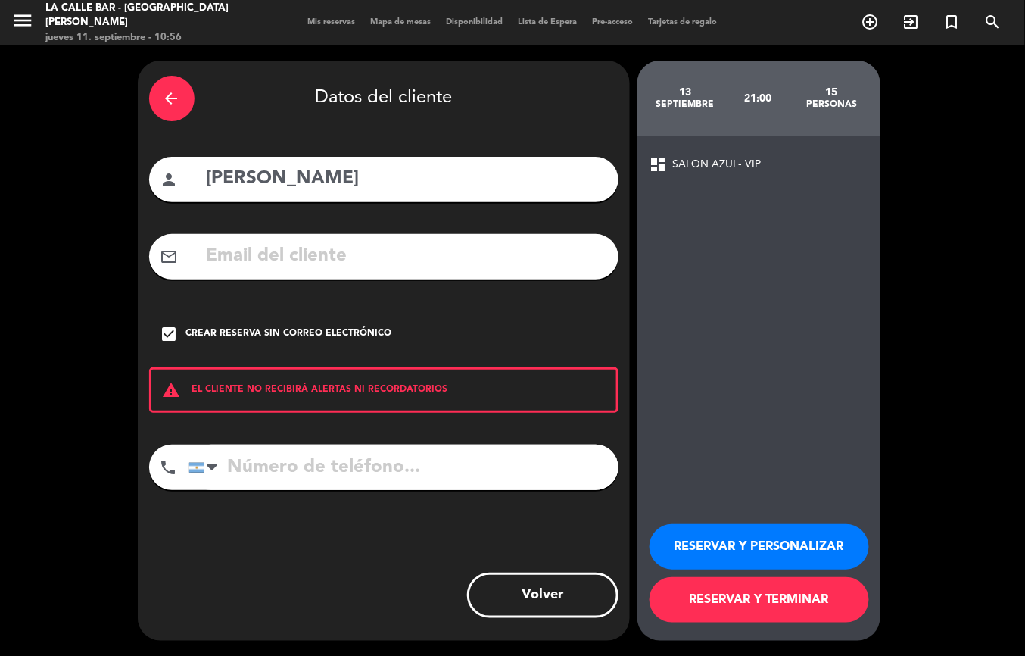
drag, startPoint x: 388, startPoint y: 471, endPoint x: 391, endPoint y: 460, distance: 10.8
paste input "+54 9 11 3460-1309"
type input "+54 9 11 3460-1309"
click at [730, 537] on button "RESERVAR Y PERSONALIZAR" at bounding box center [759, 546] width 220 height 45
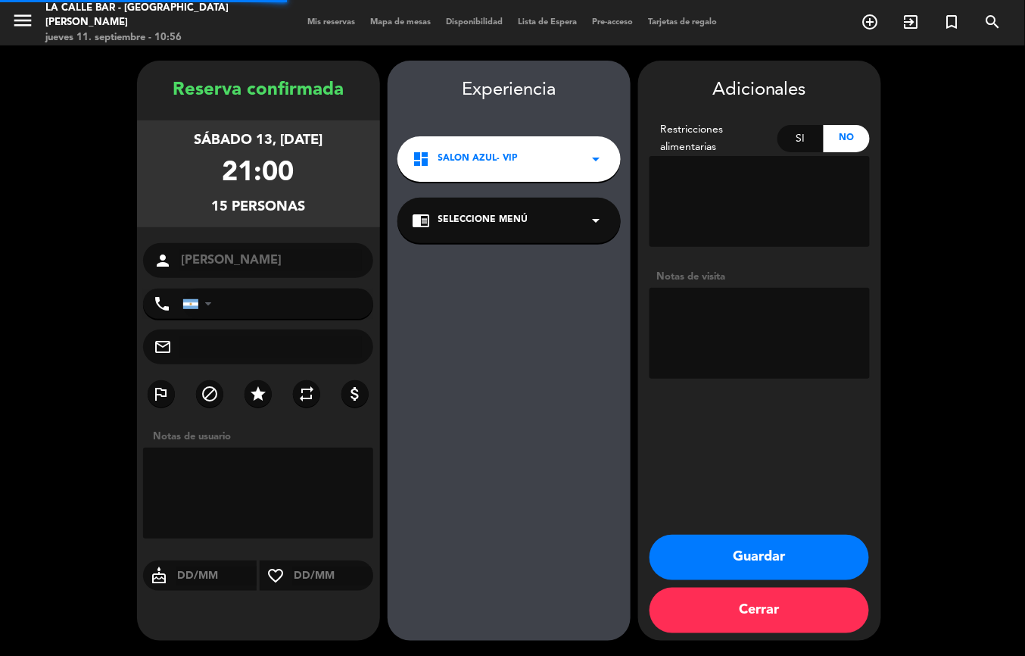
type input "+5491134601309"
click at [758, 342] on textarea at bounding box center [759, 333] width 220 height 91
type textarea "seña 75k"
drag, startPoint x: 772, startPoint y: 569, endPoint x: 778, endPoint y: 550, distance: 20.6
click at [778, 550] on button "Guardar" at bounding box center [759, 556] width 220 height 45
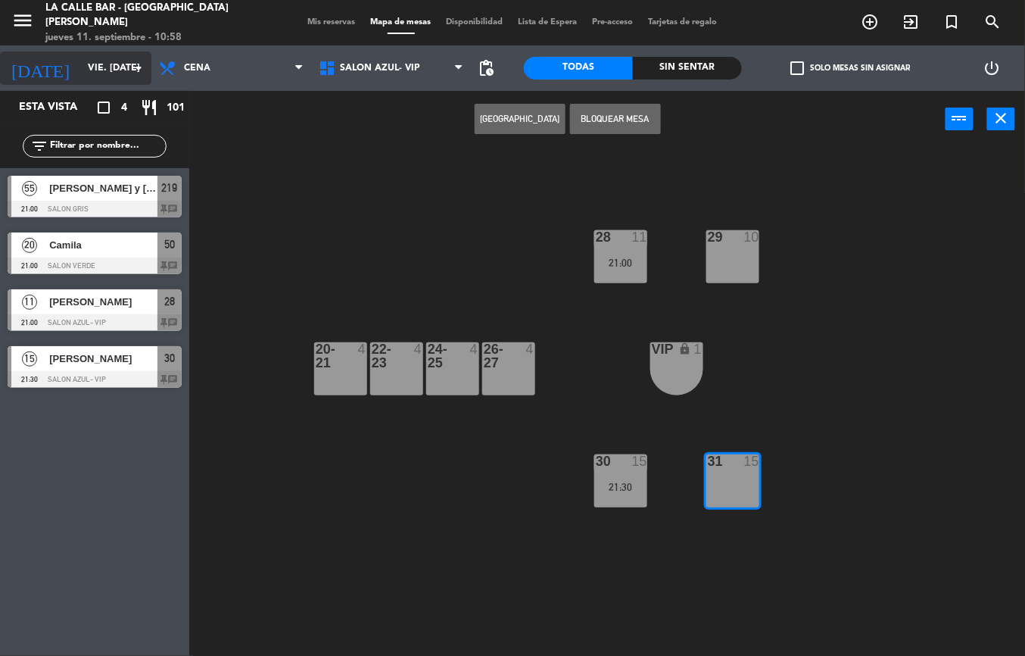
click at [100, 71] on input "vie. [DATE]" at bounding box center [144, 68] width 128 height 26
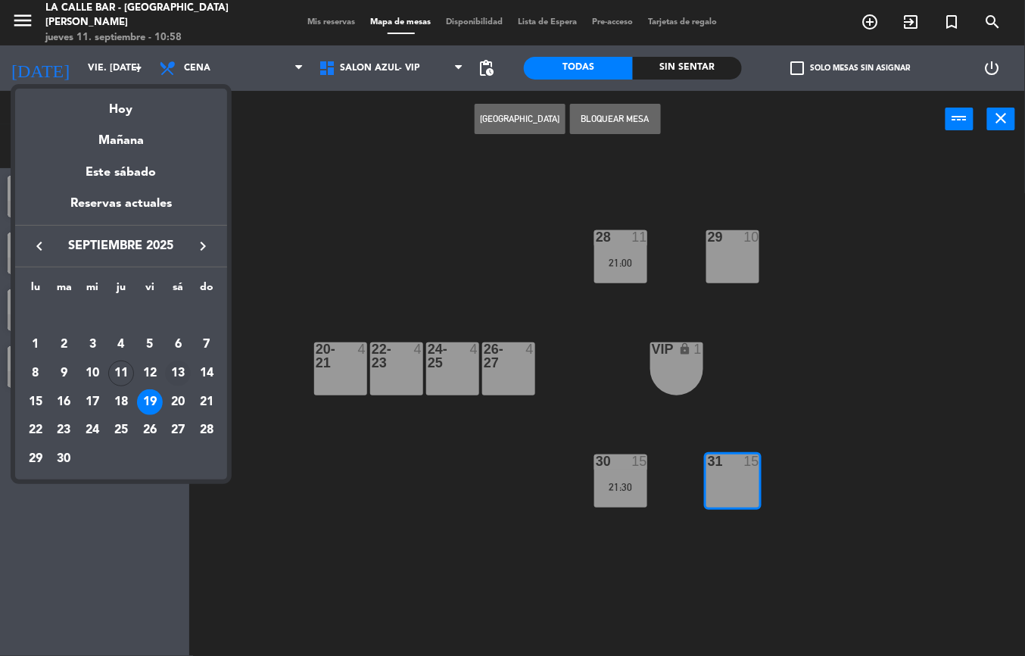
click at [177, 370] on div "13" at bounding box center [178, 373] width 26 height 26
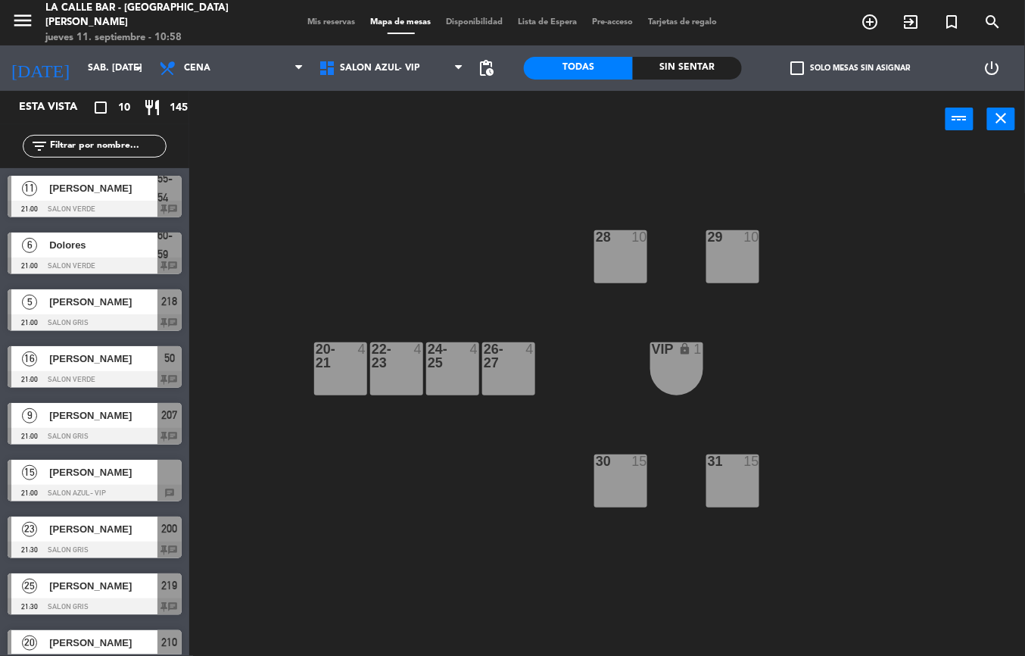
scroll to position [82, 0]
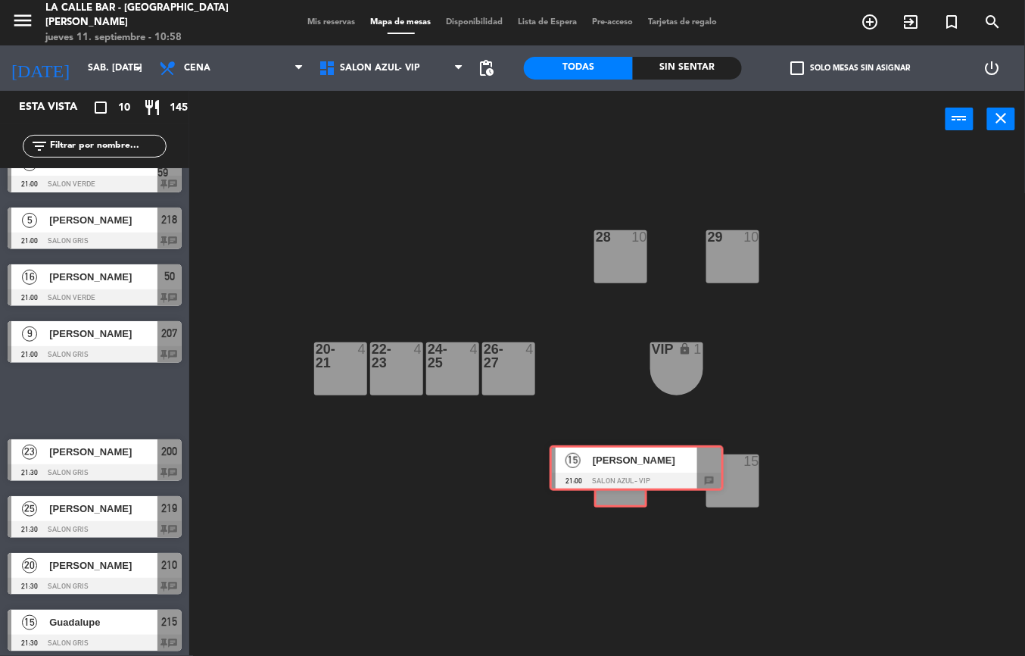
drag, startPoint x: 95, startPoint y: 400, endPoint x: 636, endPoint y: 463, distance: 544.9
click at [634, 466] on div "Esta vista crop_square 10 restaurant 145 filter_list 11 Daiana godoy 21:00 SALO…" at bounding box center [512, 373] width 1025 height 565
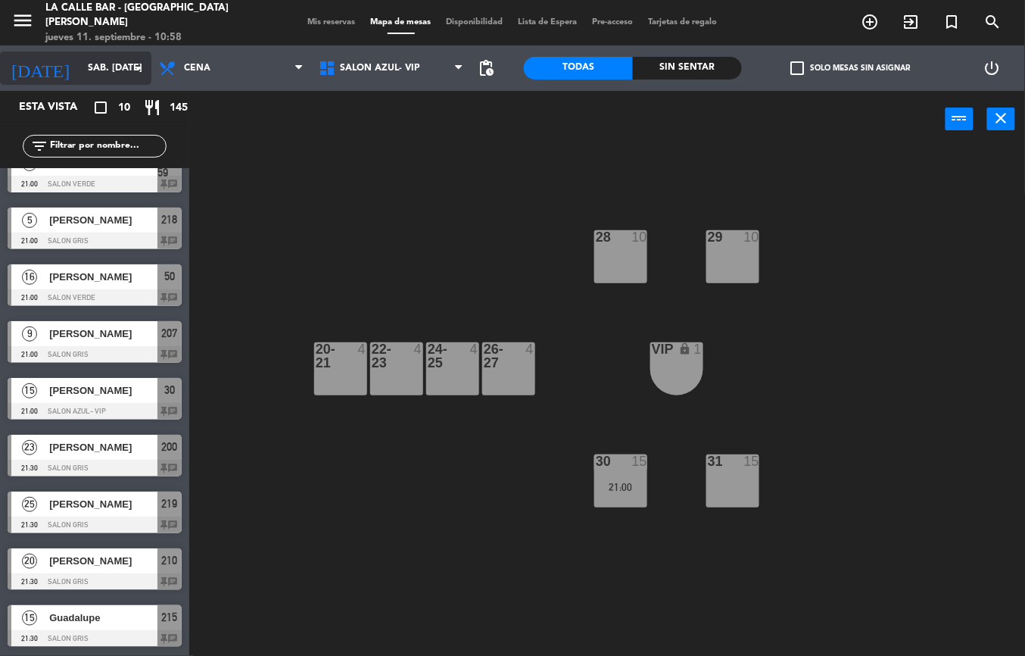
click at [83, 73] on input "sáb. 13 sep." at bounding box center [144, 68] width 128 height 26
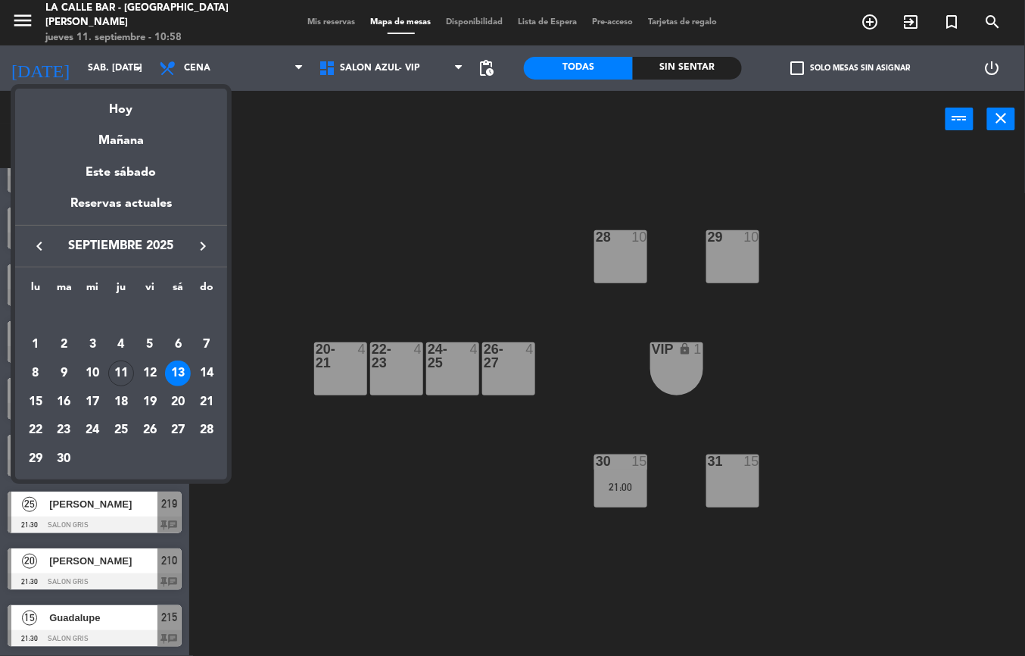
click at [389, 189] on div at bounding box center [512, 328] width 1025 height 656
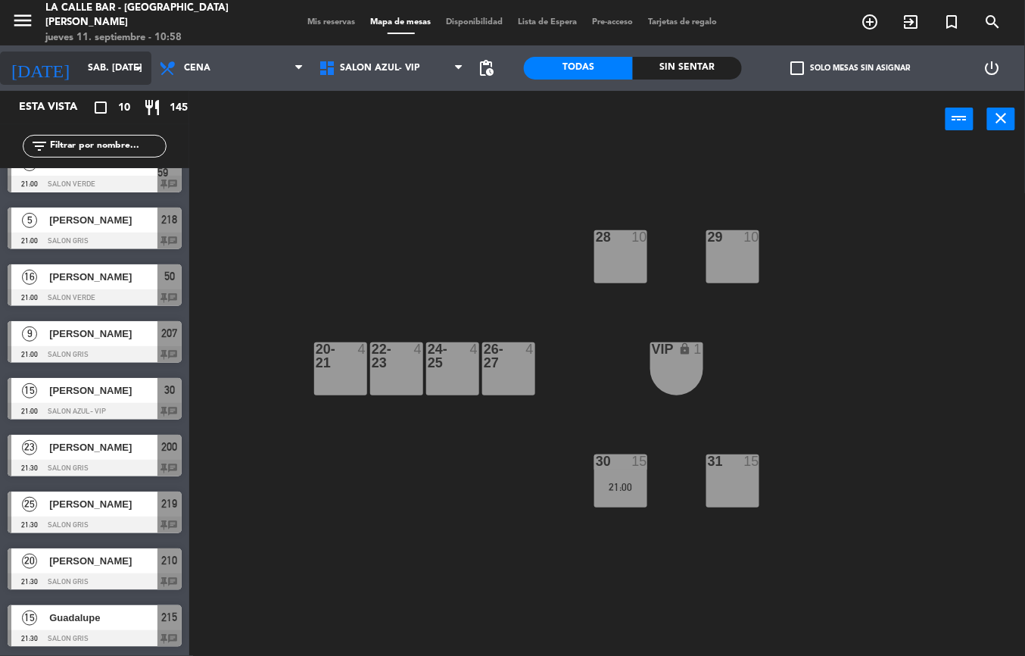
click at [101, 67] on input "sáb. 13 sep." at bounding box center [144, 68] width 128 height 26
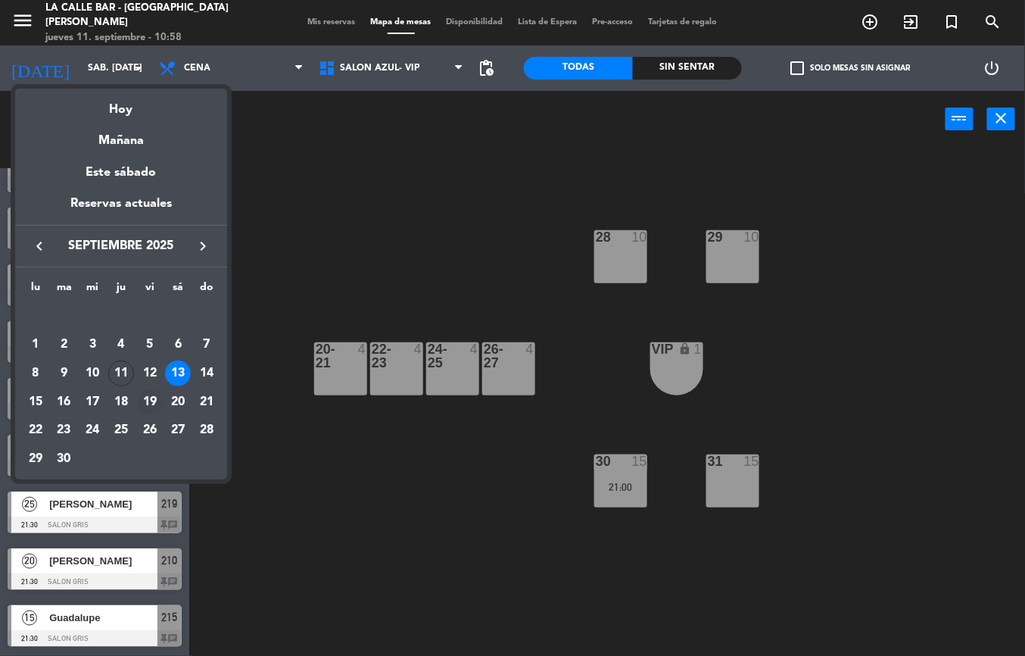
click at [153, 398] on div "19" at bounding box center [150, 402] width 26 height 26
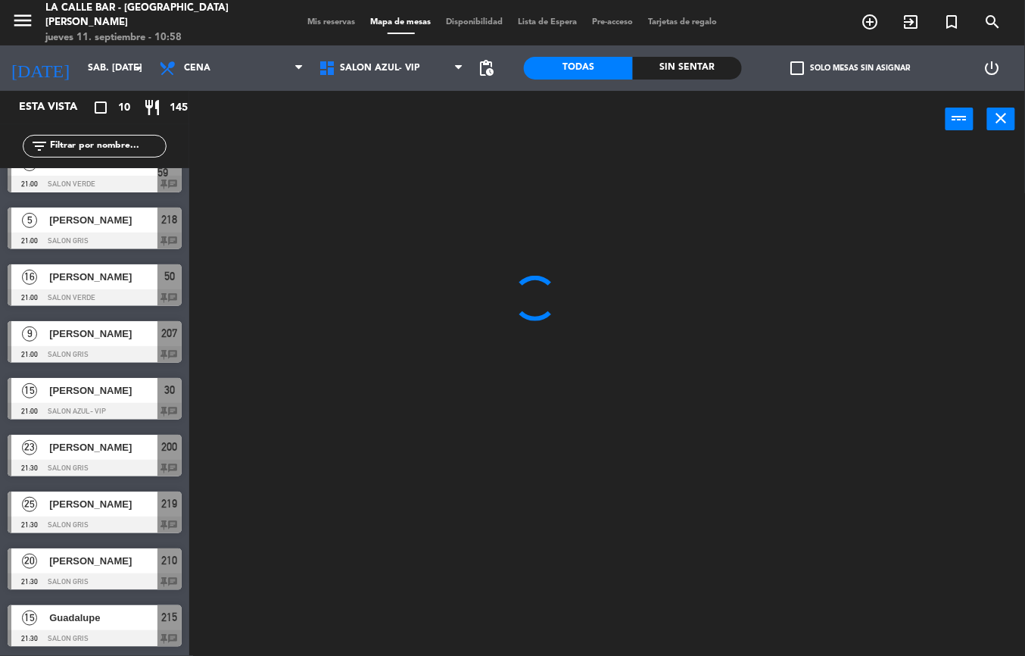
type input "vie. [DATE]"
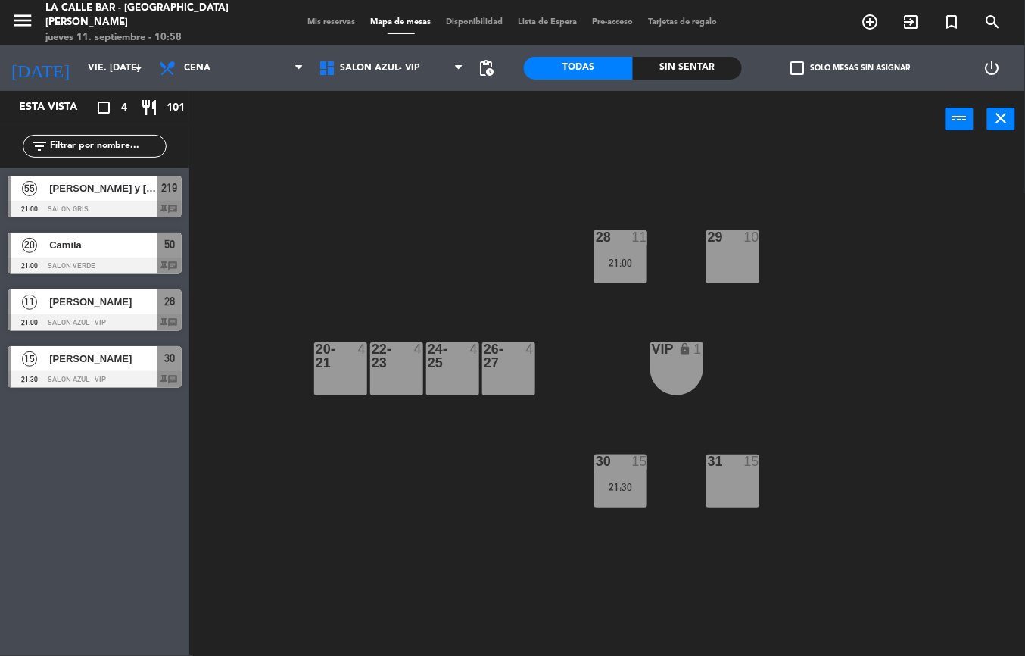
scroll to position [0, 0]
drag, startPoint x: 746, startPoint y: 462, endPoint x: 737, endPoint y: 450, distance: 15.1
click at [746, 464] on div "15" at bounding box center [751, 461] width 15 height 14
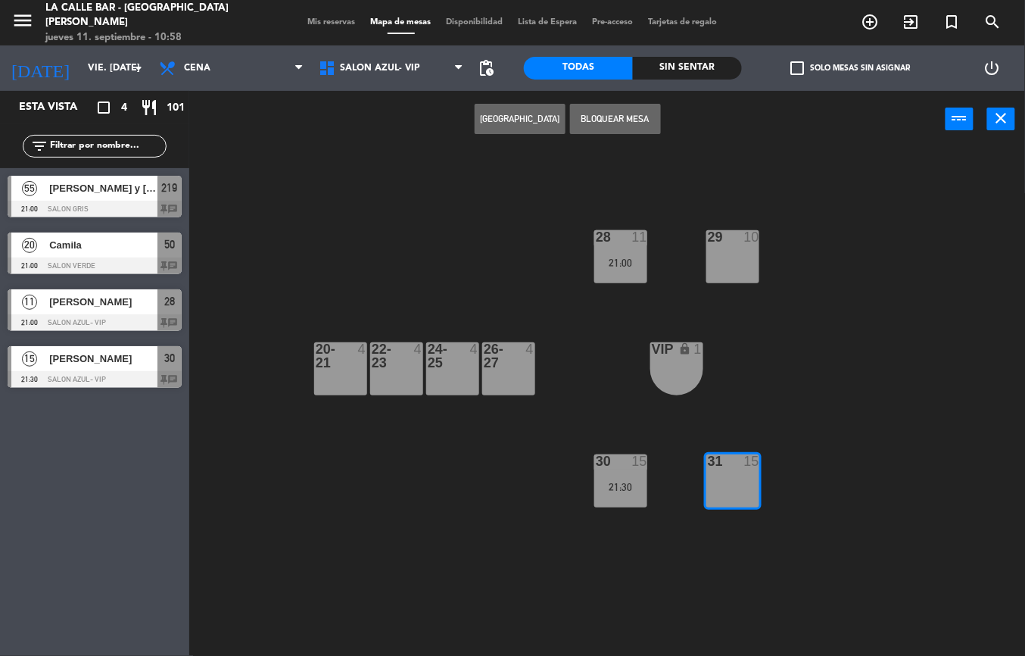
click at [528, 114] on button "Crear Reserva" at bounding box center [520, 119] width 91 height 30
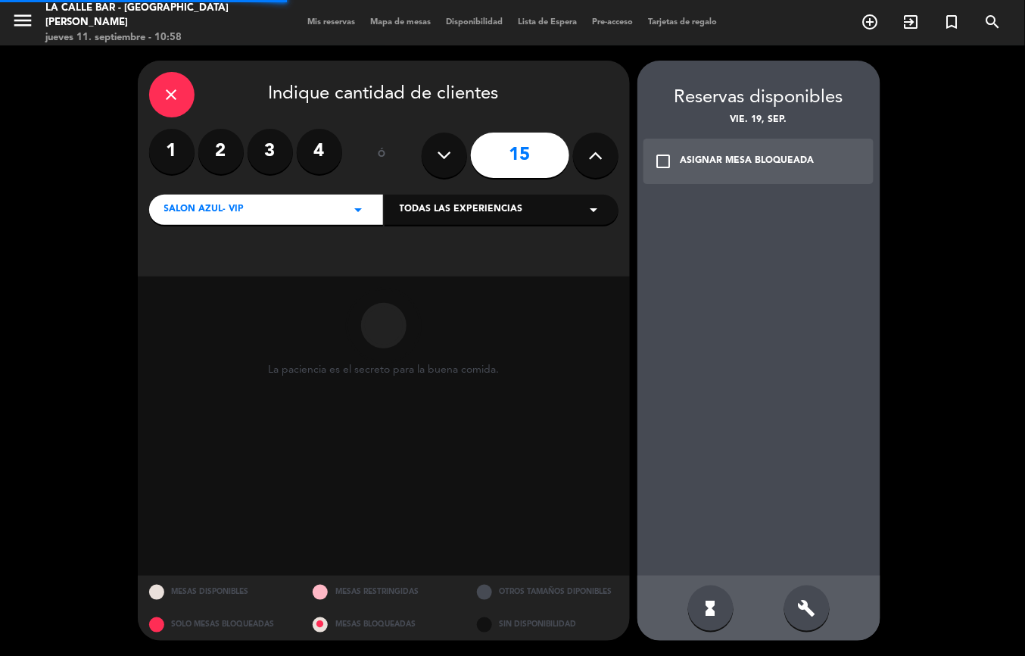
click at [607, 167] on button at bounding box center [595, 154] width 45 height 45
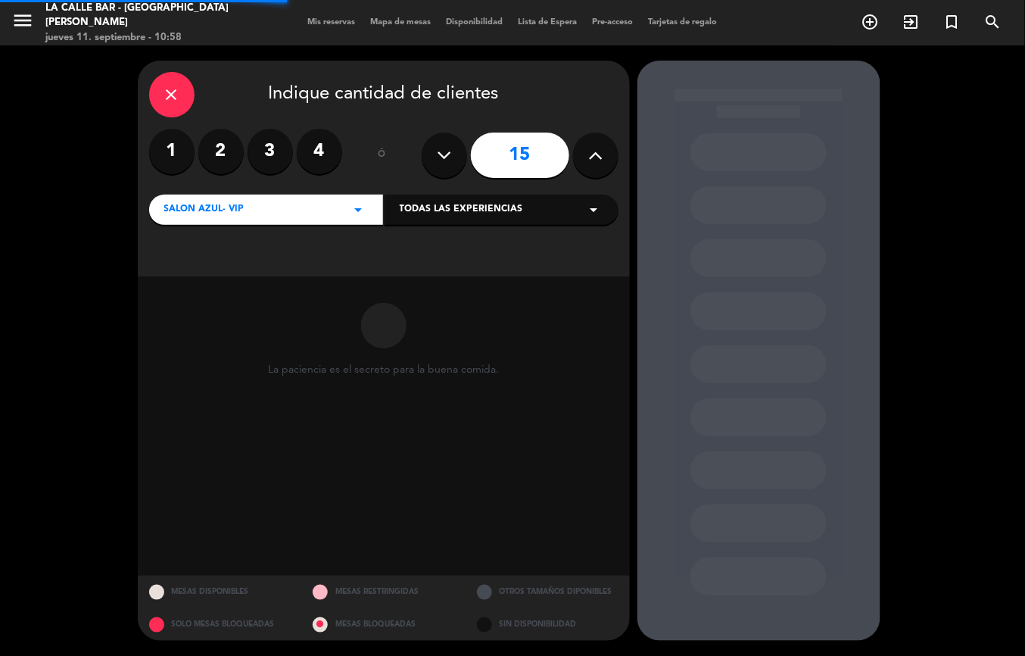
click at [610, 165] on button at bounding box center [595, 154] width 45 height 45
click at [610, 164] on button at bounding box center [595, 154] width 45 height 45
type input "20"
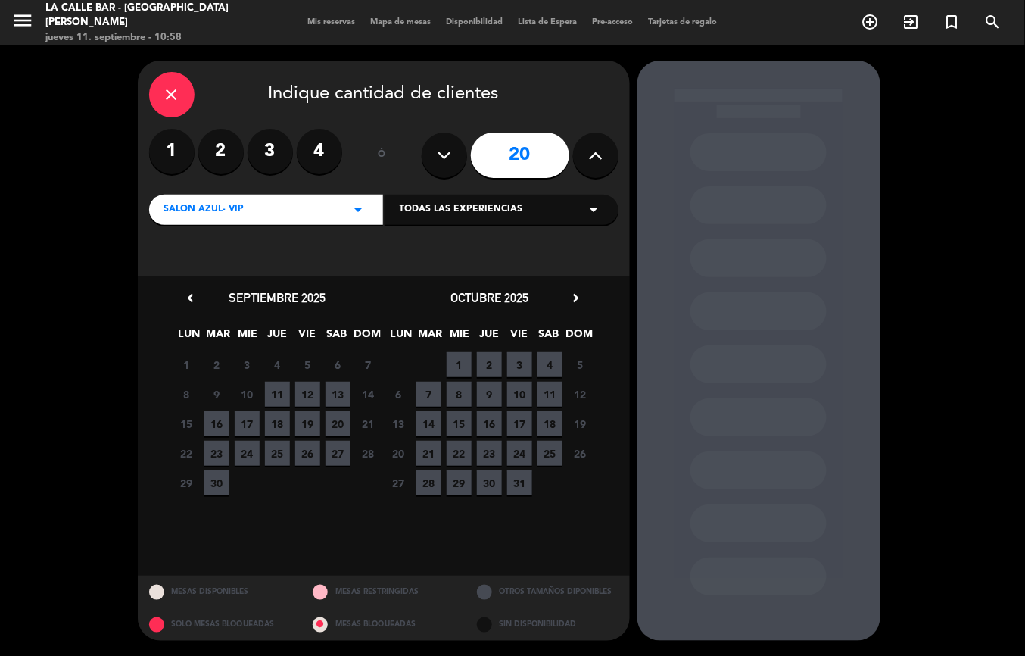
click at [342, 388] on span "13" at bounding box center [337, 394] width 25 height 25
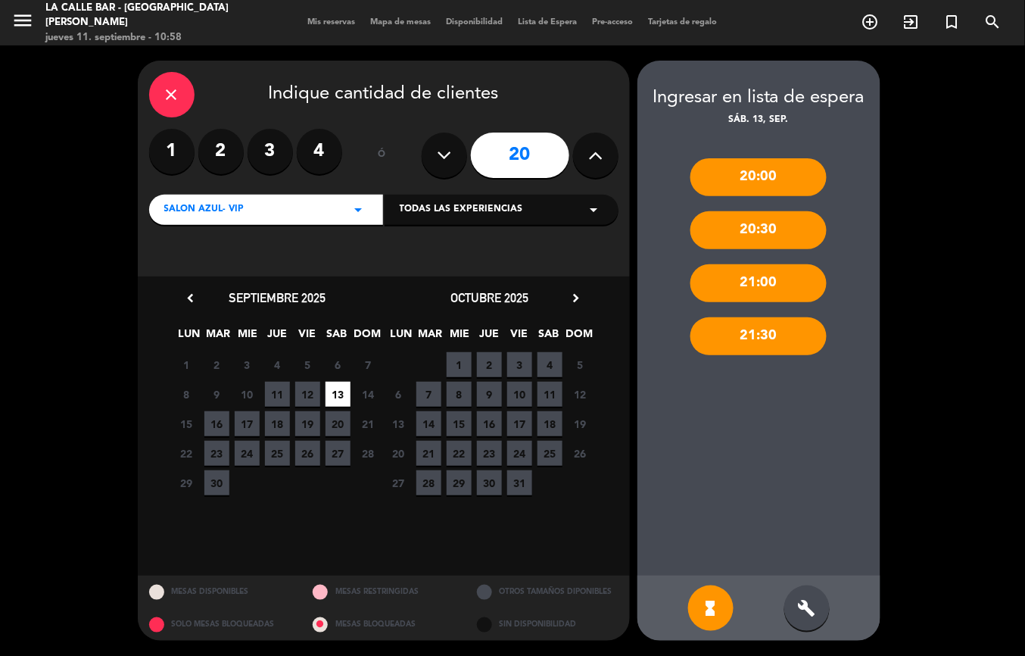
click at [301, 421] on span "19" at bounding box center [307, 423] width 25 height 25
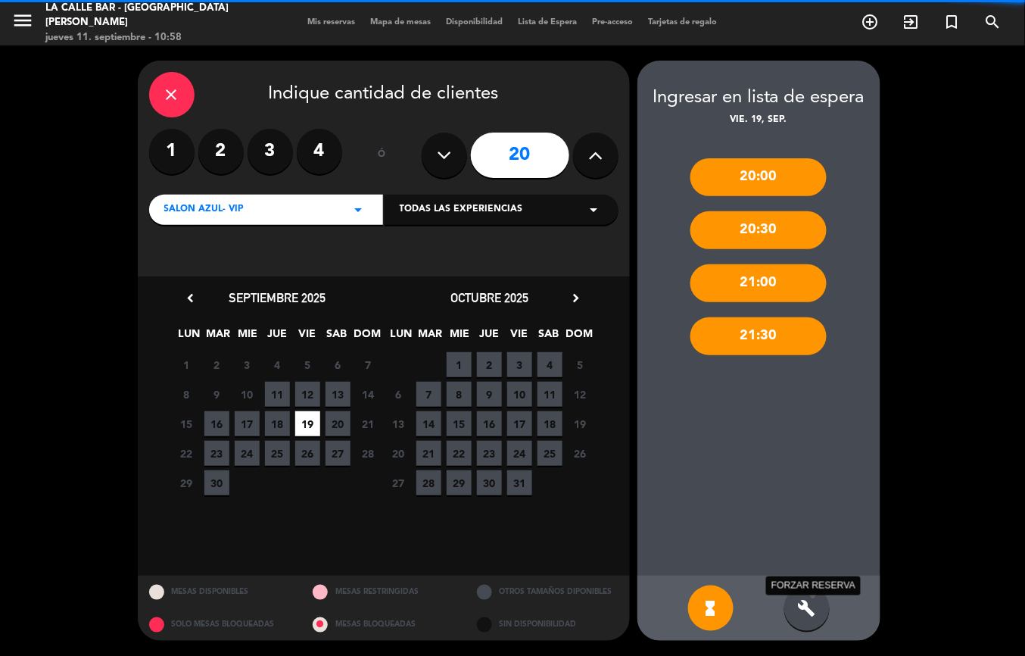
click at [809, 609] on icon "build" at bounding box center [807, 608] width 18 height 18
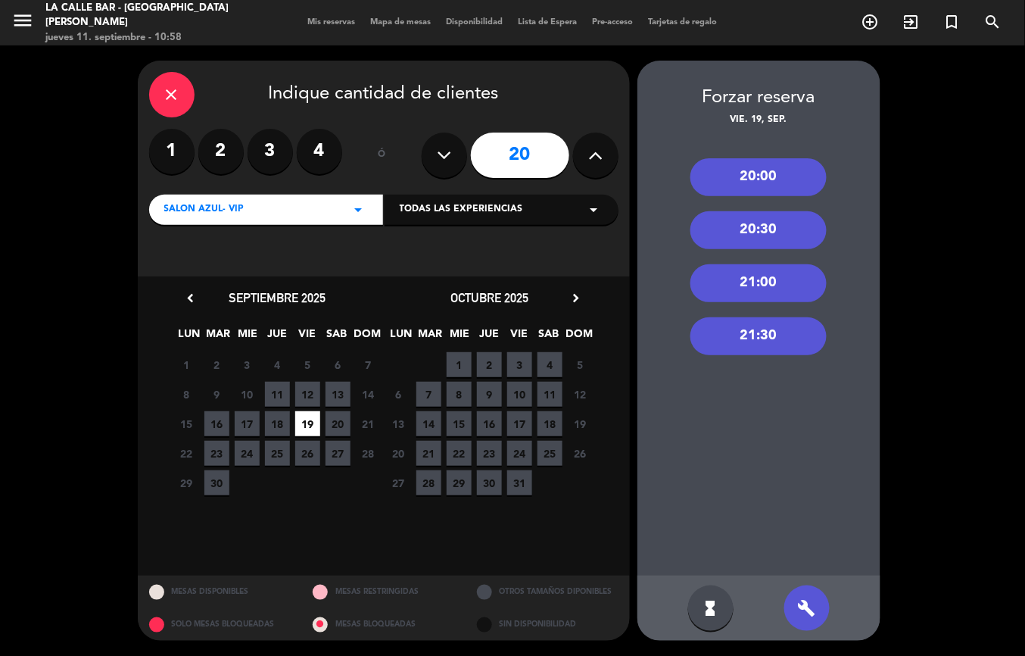
click at [770, 327] on div "21:30" at bounding box center [758, 336] width 136 height 38
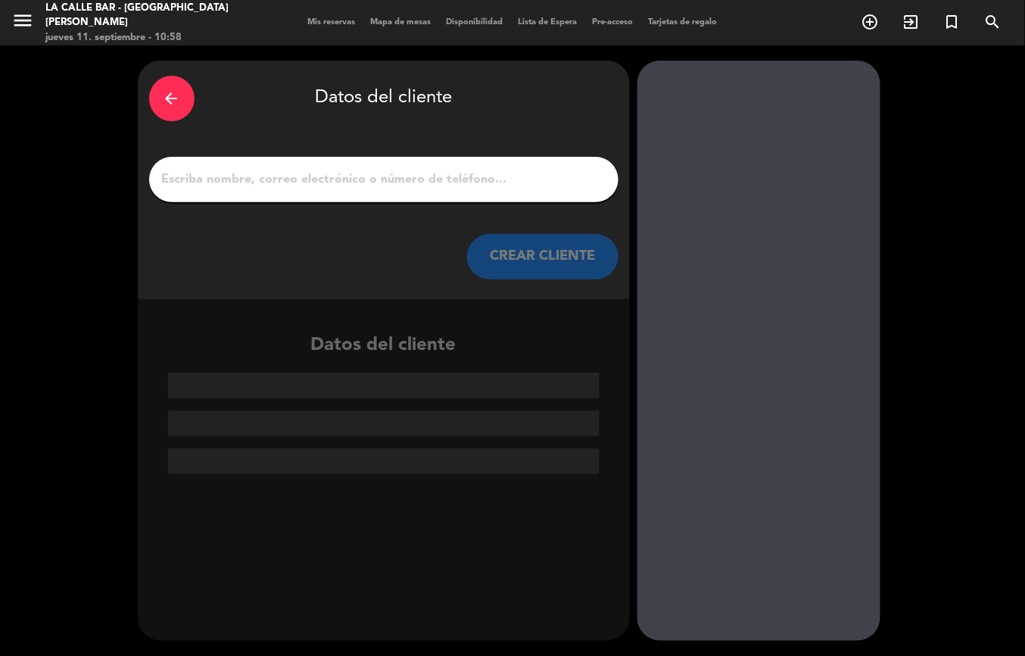
click at [437, 157] on div at bounding box center [383, 179] width 469 height 45
click at [428, 170] on div at bounding box center [383, 179] width 469 height 45
click at [413, 182] on input "1" at bounding box center [383, 179] width 447 height 21
type input "n"
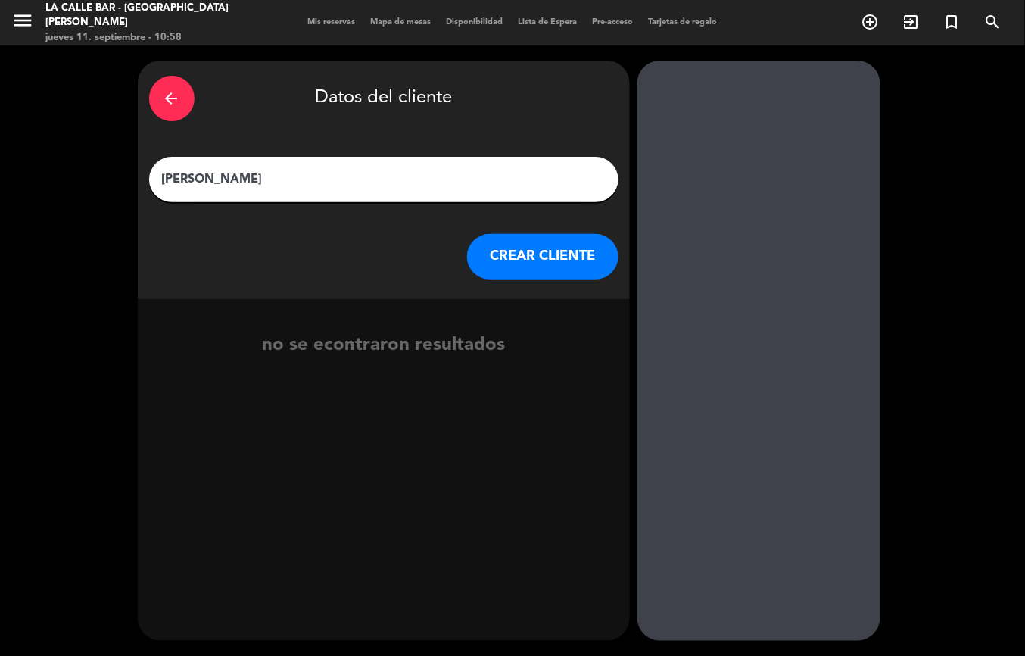
type input "Nadia ibarra"
drag, startPoint x: 606, startPoint y: 258, endPoint x: 598, endPoint y: 258, distance: 8.3
click at [598, 258] on button "CREAR CLIENTE" at bounding box center [542, 256] width 151 height 45
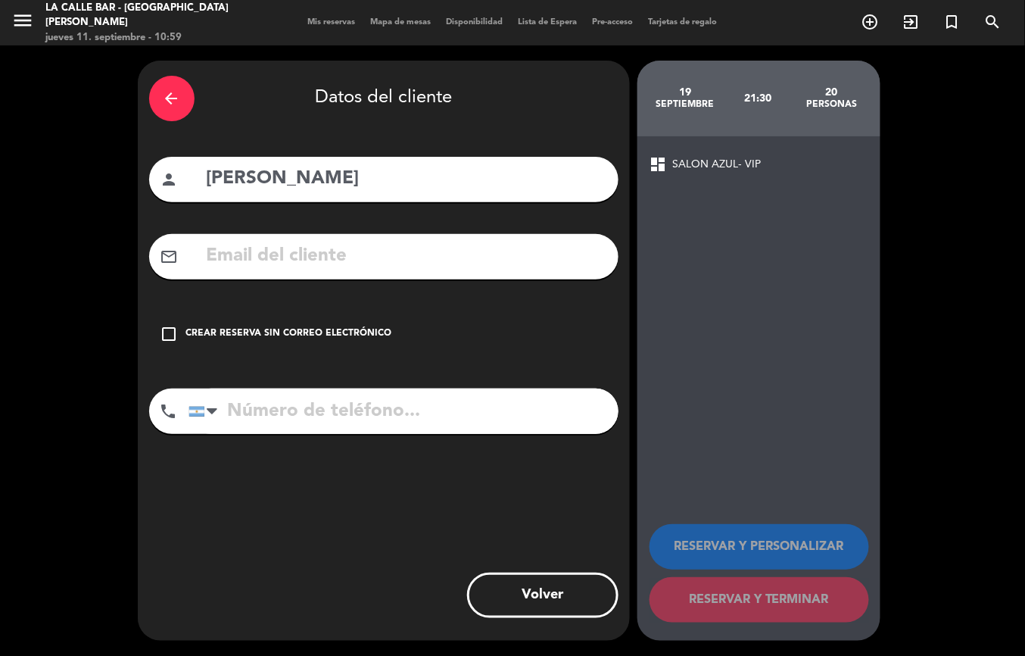
click at [248, 330] on div "Crear reserva sin correo electrónico" at bounding box center [289, 333] width 206 height 15
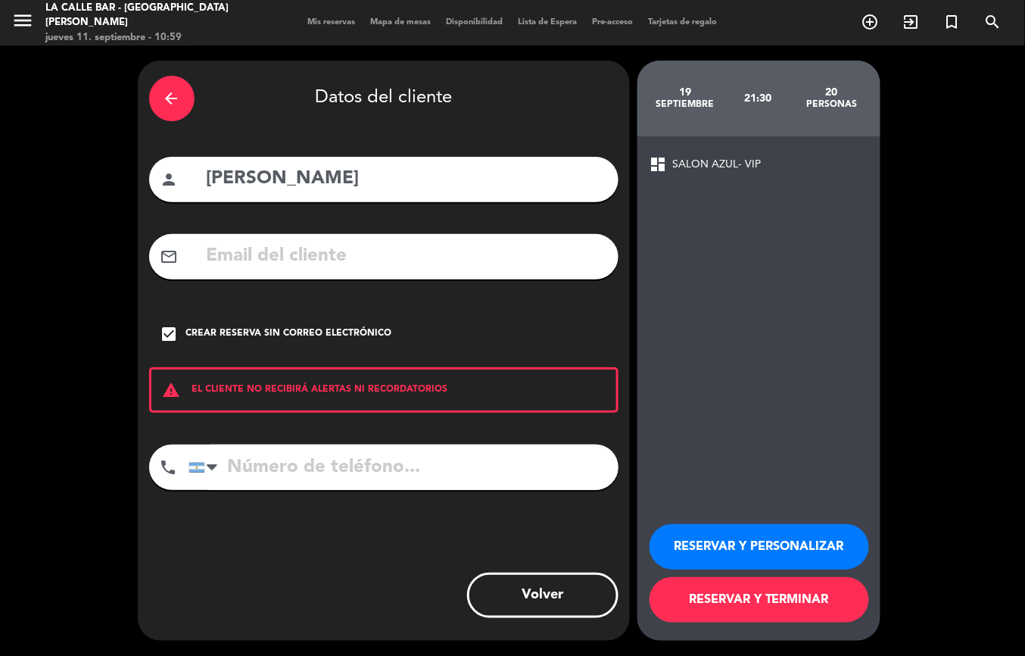
paste input "+54 9 11 3182-7131"
type input "+54 9 11 3182-7131"
click at [730, 534] on button "RESERVAR Y PERSONALIZAR" at bounding box center [759, 546] width 220 height 45
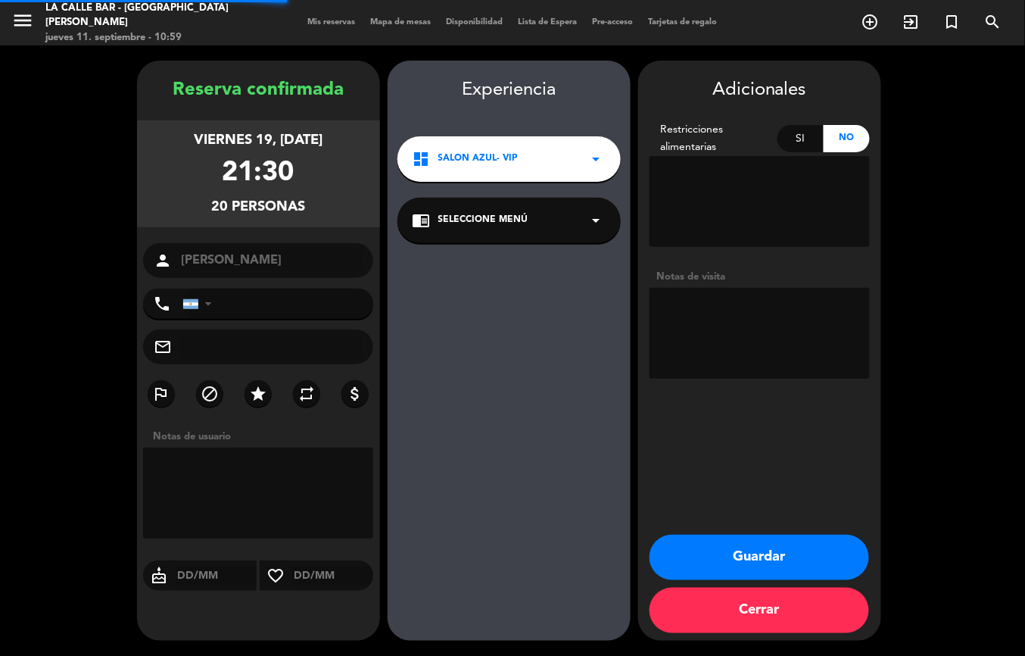
type input "+5491131827131"
click at [724, 337] on textarea at bounding box center [759, 333] width 220 height 91
type textarea "seña 100k"
click at [758, 565] on button "Guardar" at bounding box center [759, 556] width 220 height 45
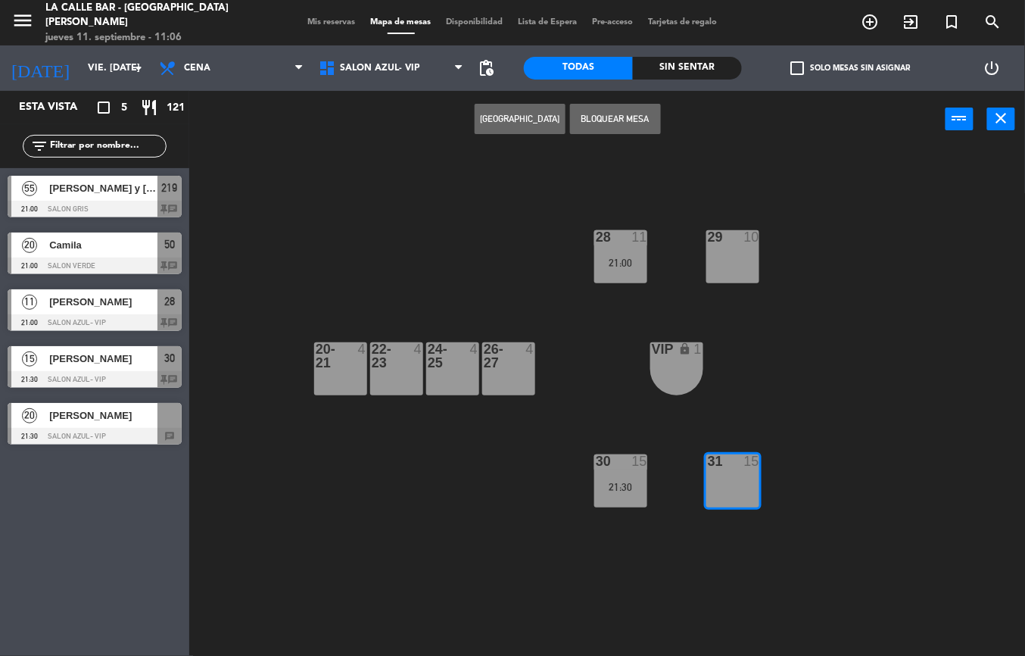
click at [116, 419] on span "Nadia ibarra" at bounding box center [103, 415] width 108 height 16
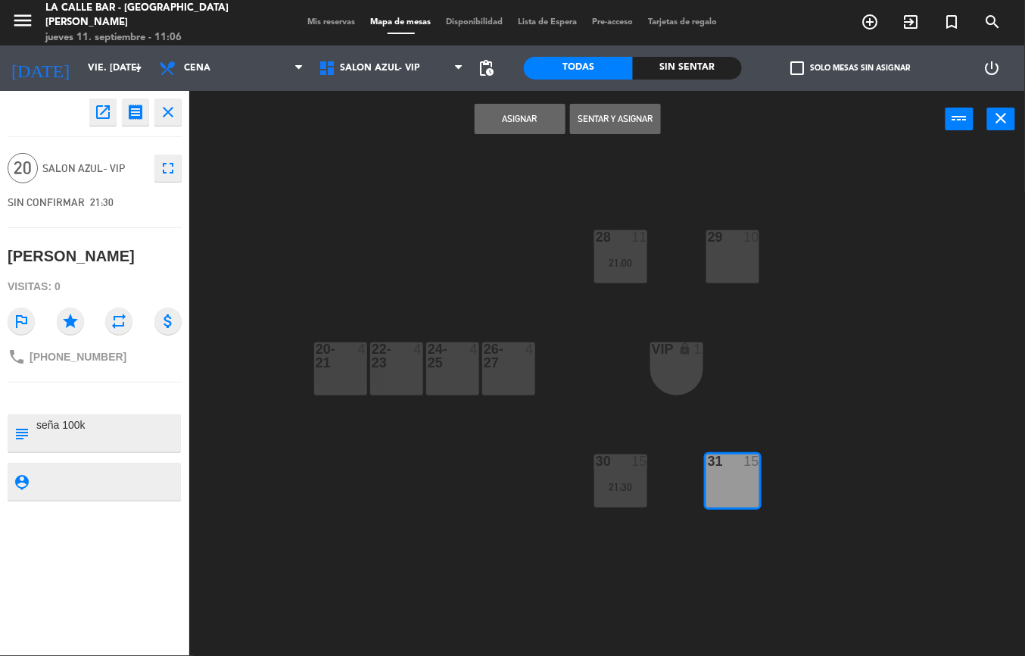
click at [506, 131] on button "Asignar" at bounding box center [520, 119] width 91 height 30
